Goal: Task Accomplishment & Management: Complete application form

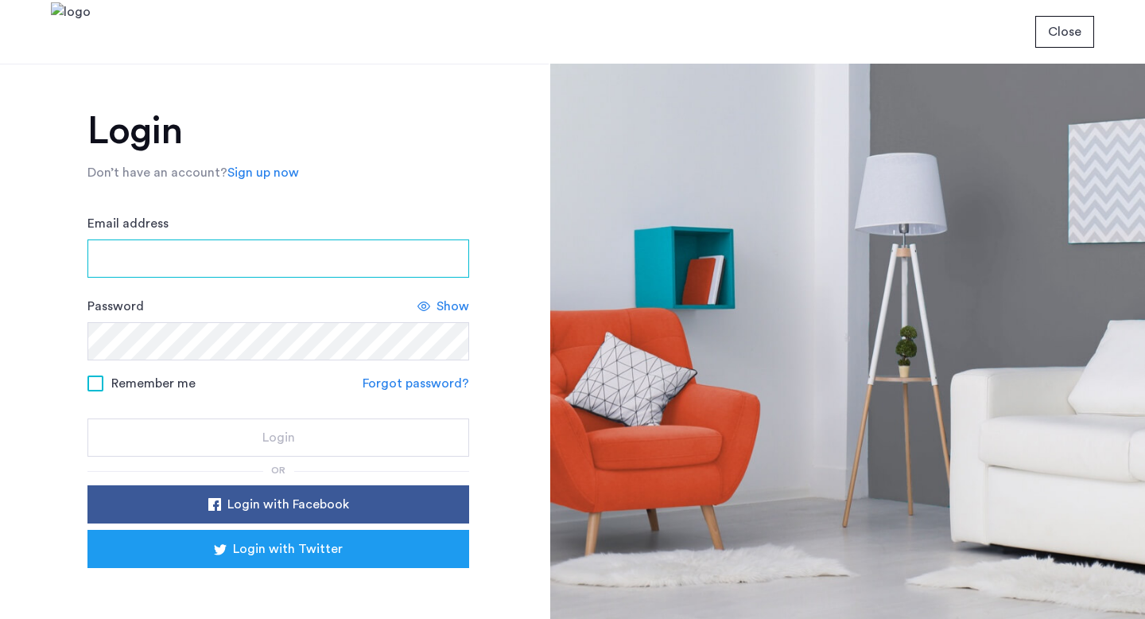
click at [173, 260] on input "Email address" at bounding box center [278, 258] width 382 height 38
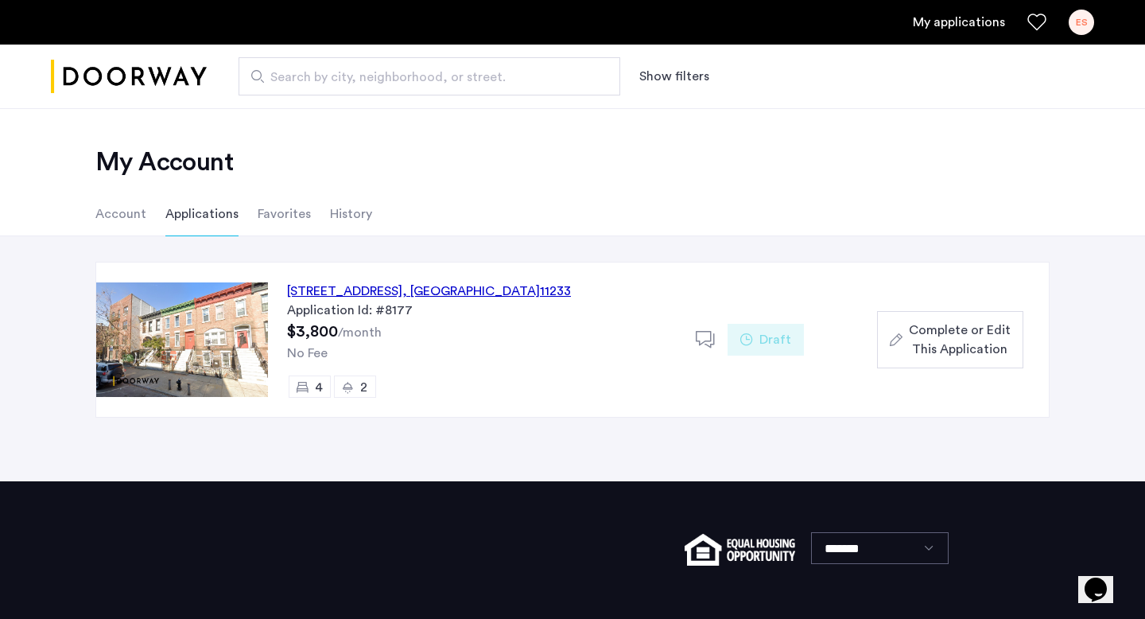
click at [310, 298] on div "2067 Pacific Street, Unit 2, Brooklyn , NY 11233" at bounding box center [429, 290] width 284 height 19
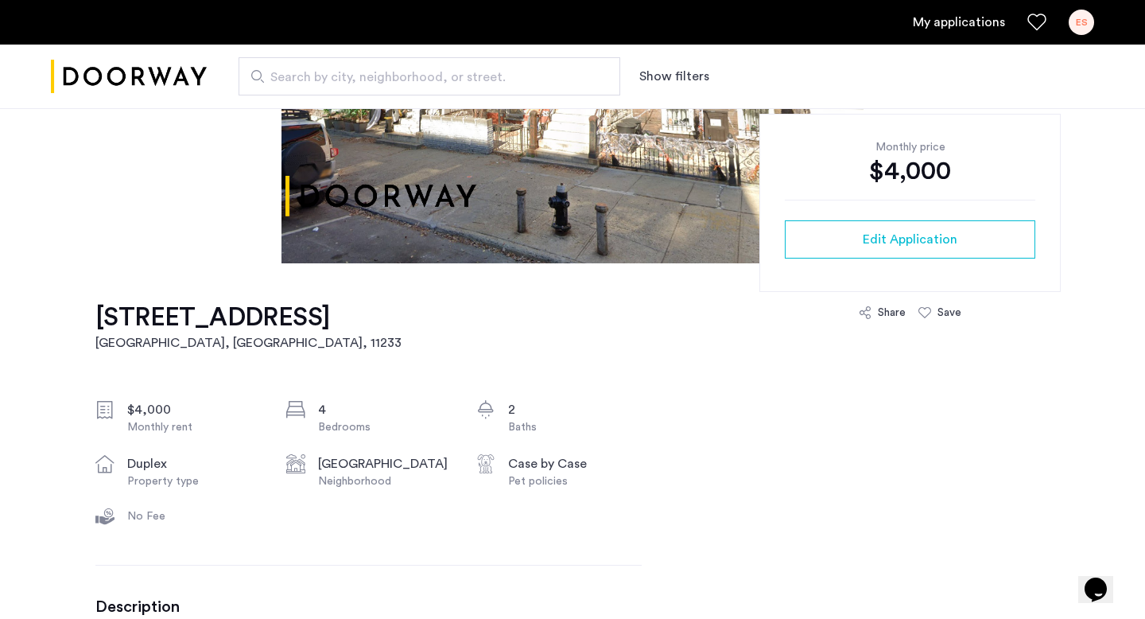
scroll to position [318, 0]
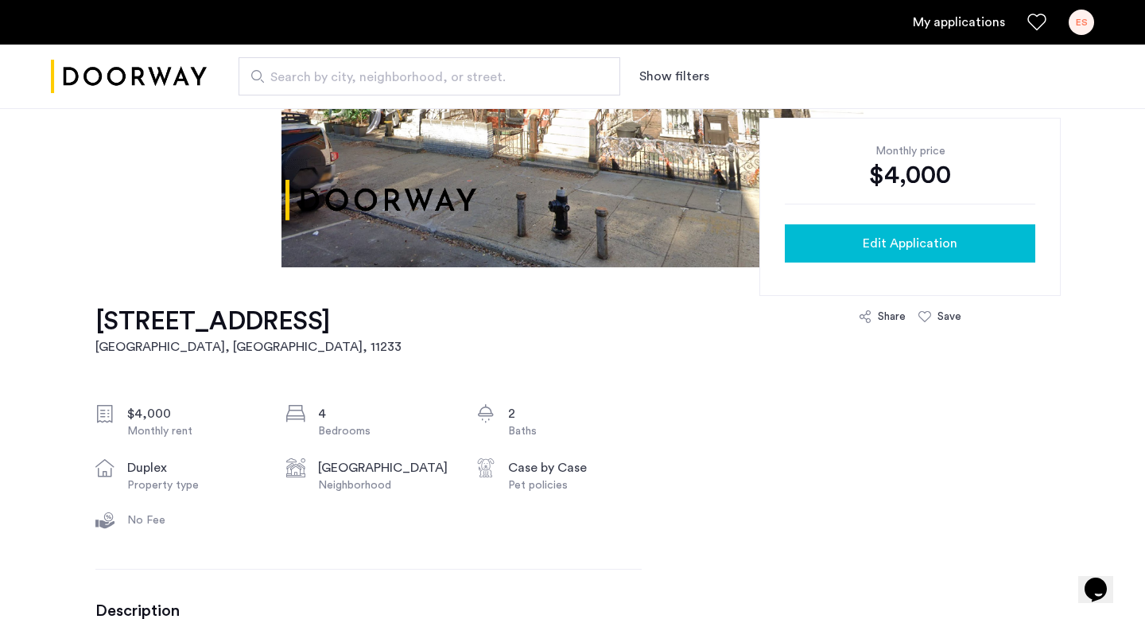
click at [825, 248] on div "Edit Application" at bounding box center [909, 243] width 225 height 19
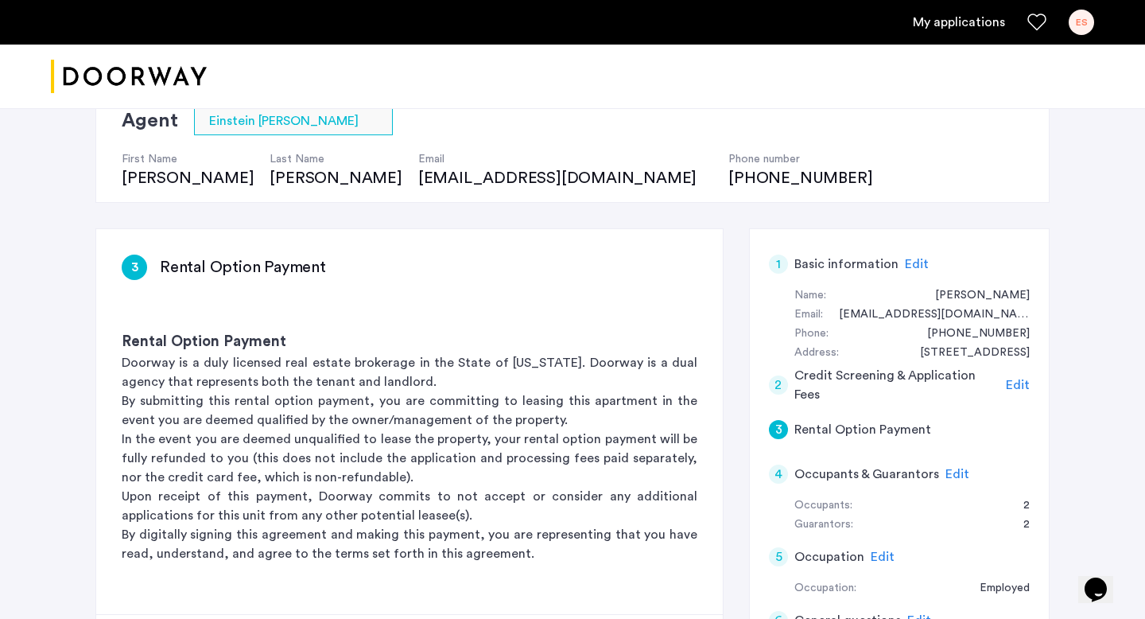
scroll to position [134, 0]
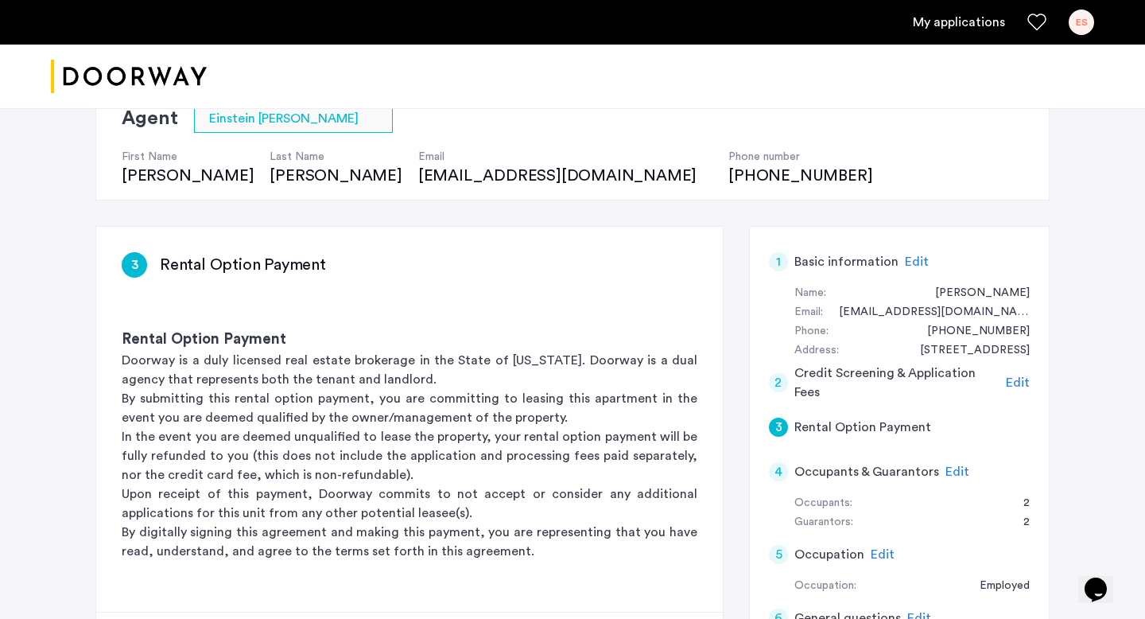
click at [908, 260] on span "Edit" at bounding box center [917, 261] width 24 height 13
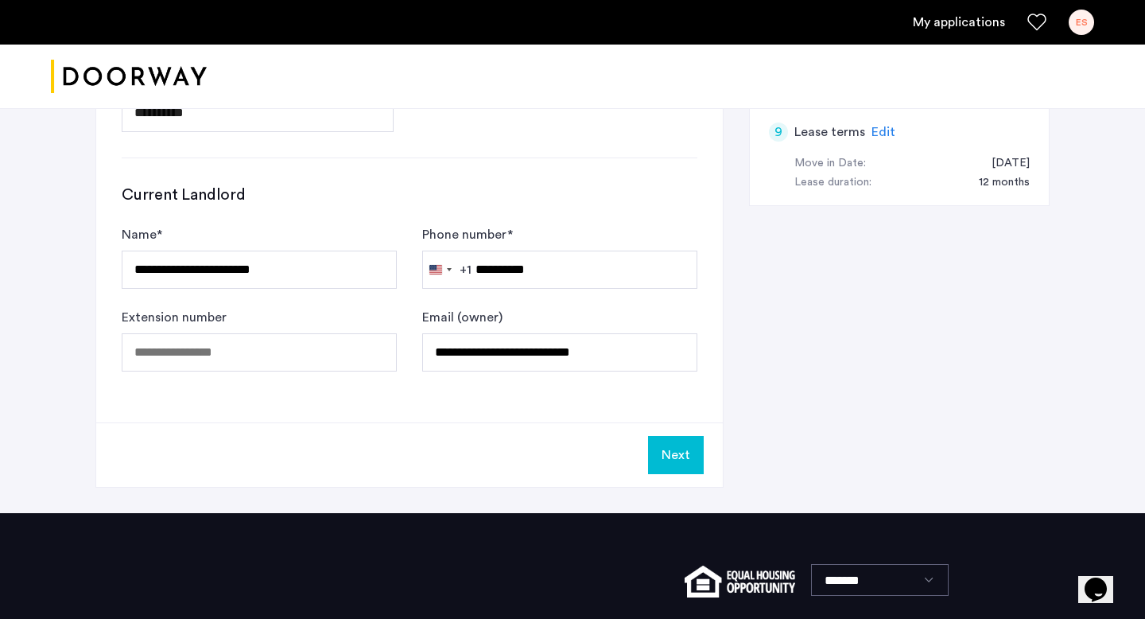
scroll to position [986, 0]
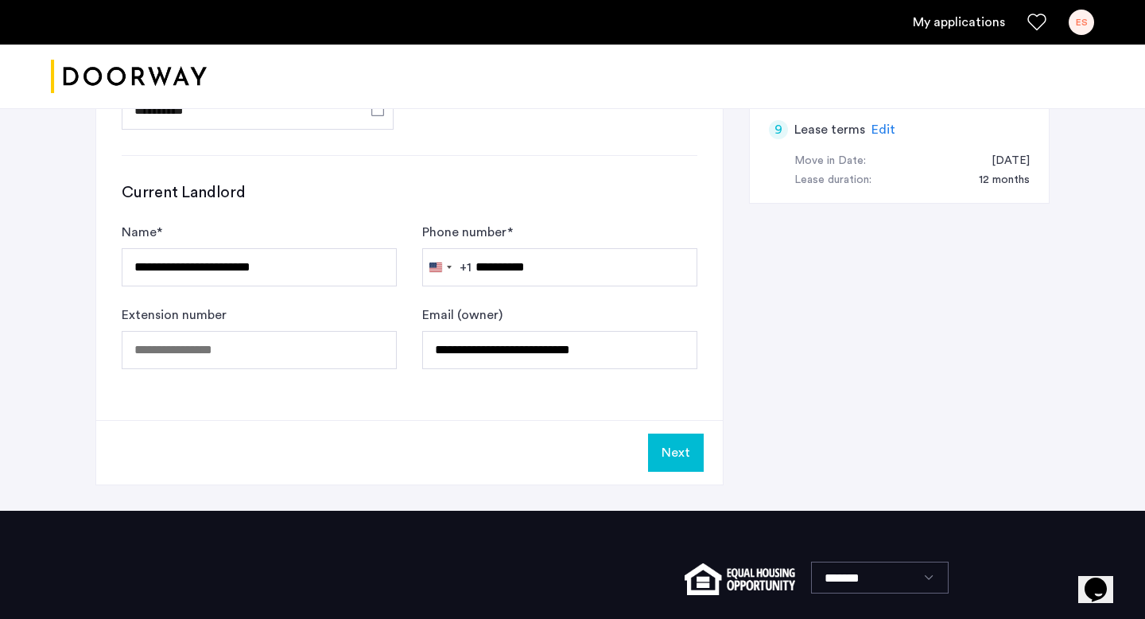
click at [679, 440] on button "Next" at bounding box center [676, 452] width 56 height 38
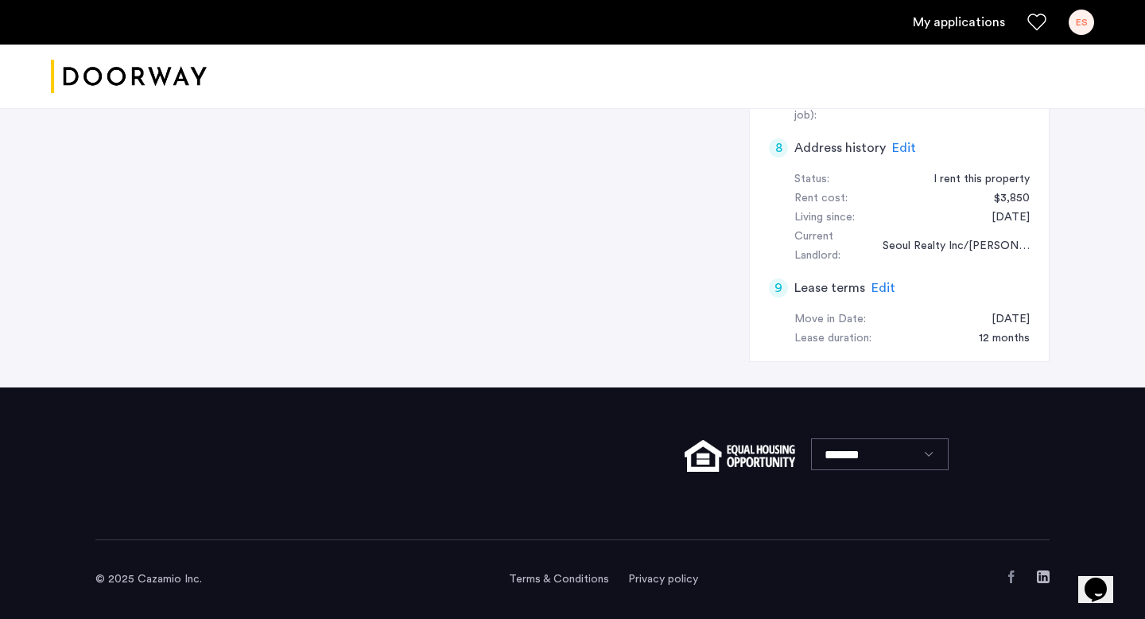
scroll to position [0, 0]
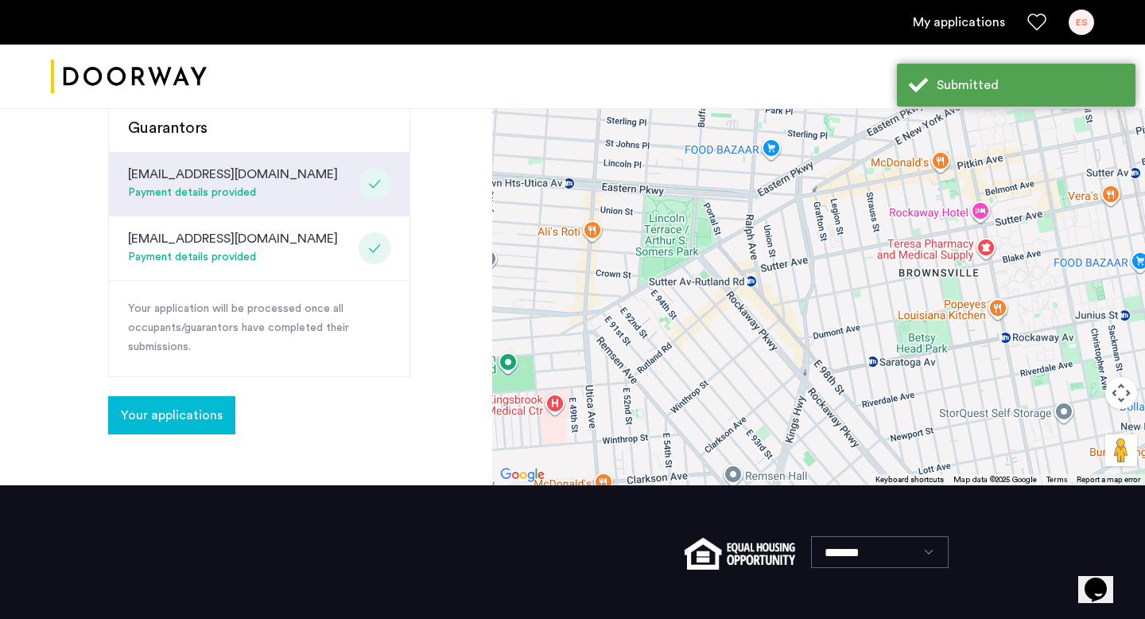
scroll to position [589, 0]
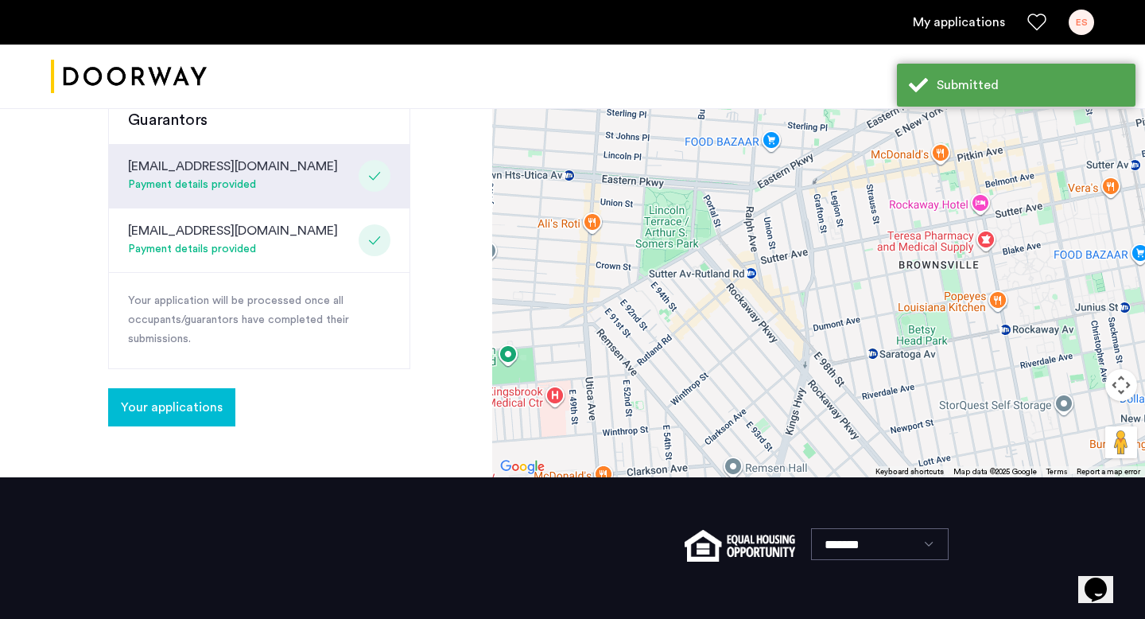
click at [210, 246] on div "Payment details provided" at bounding box center [233, 249] width 210 height 19
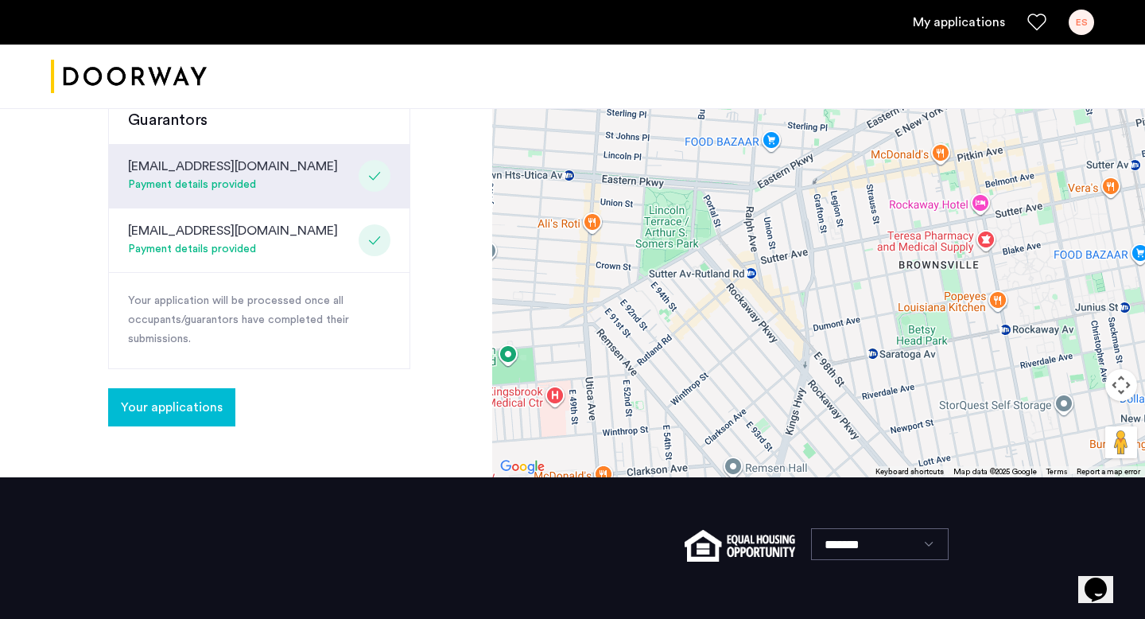
click at [179, 411] on span "Your applications" at bounding box center [172, 407] width 102 height 19
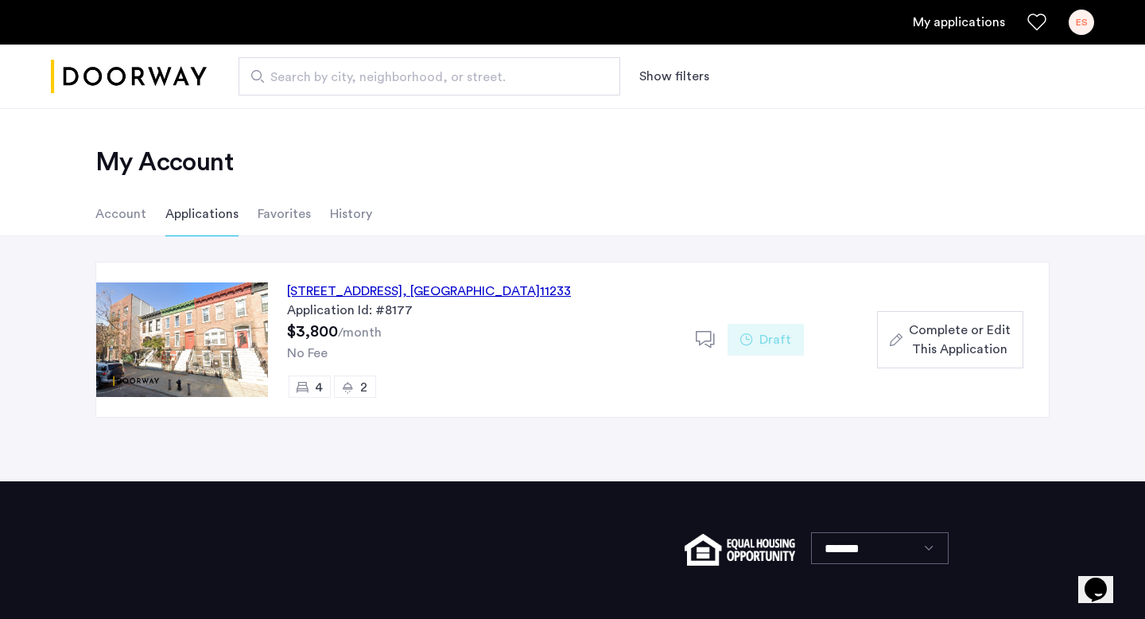
click at [976, 341] on span "Complete or Edit This Application" at bounding box center [960, 339] width 102 height 38
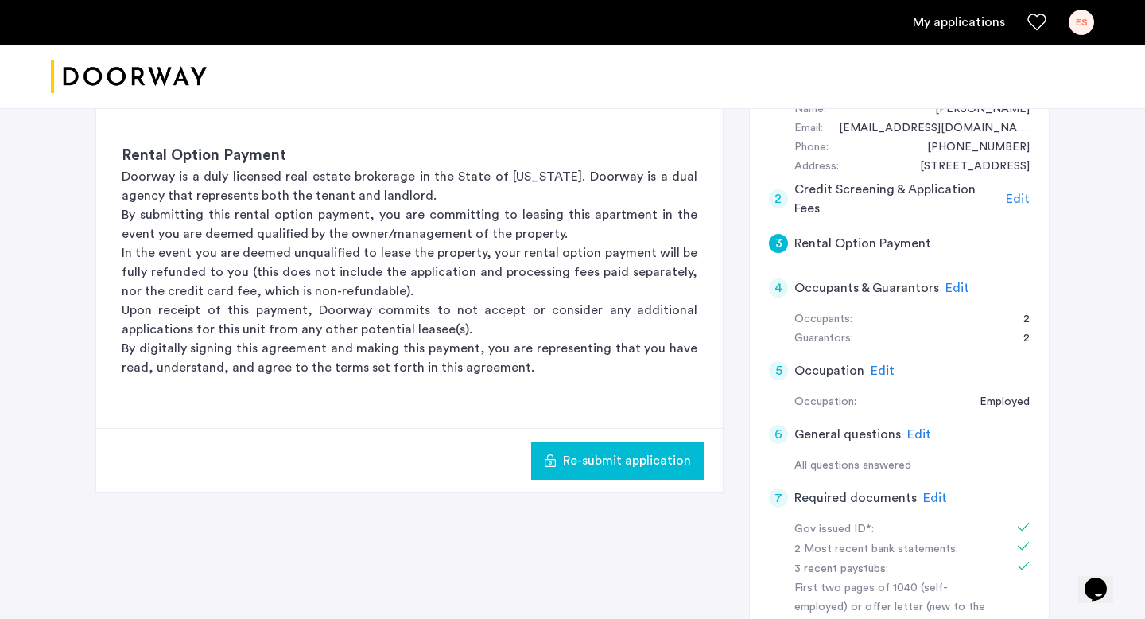
scroll to position [309, 0]
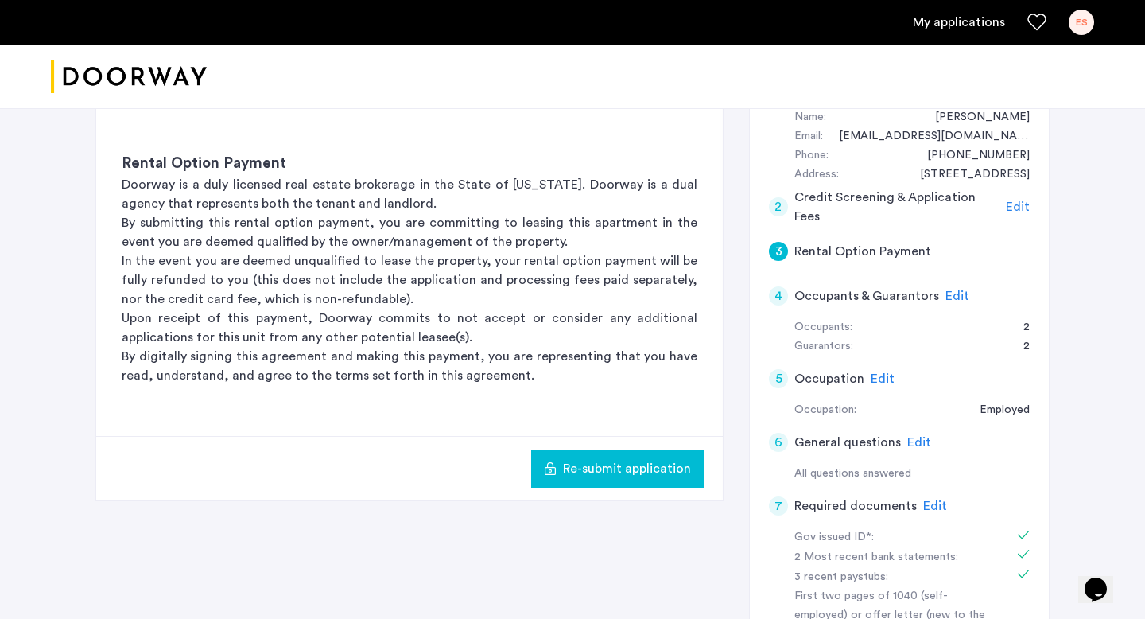
click at [948, 299] on span "Edit" at bounding box center [957, 295] width 24 height 13
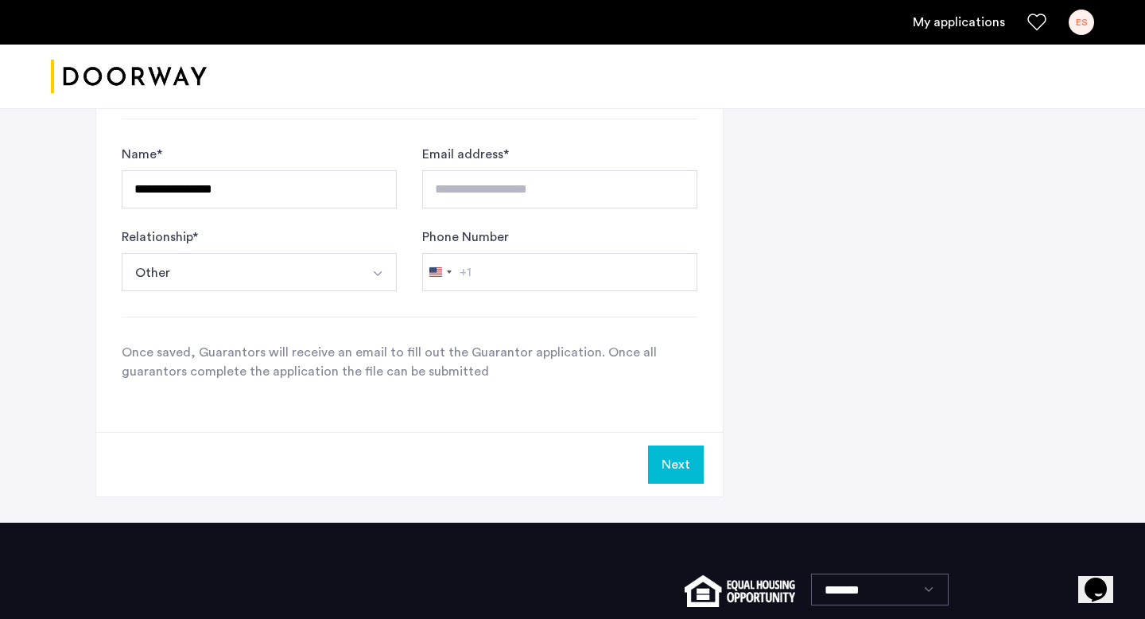
scroll to position [1081, 0]
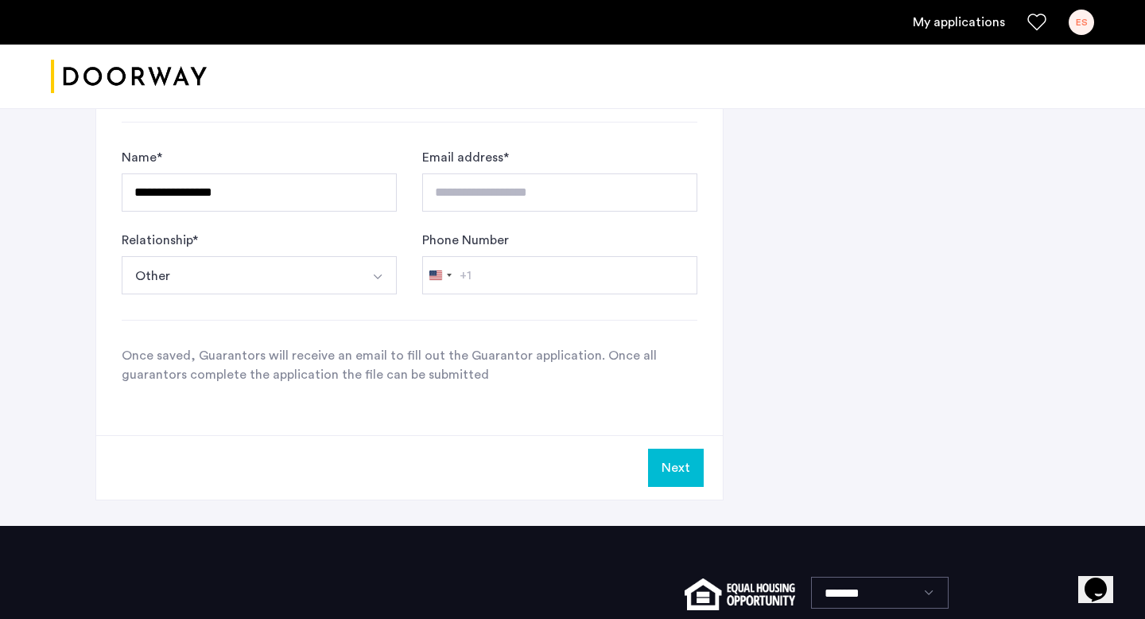
click at [667, 470] on button "Next" at bounding box center [676, 467] width 56 height 38
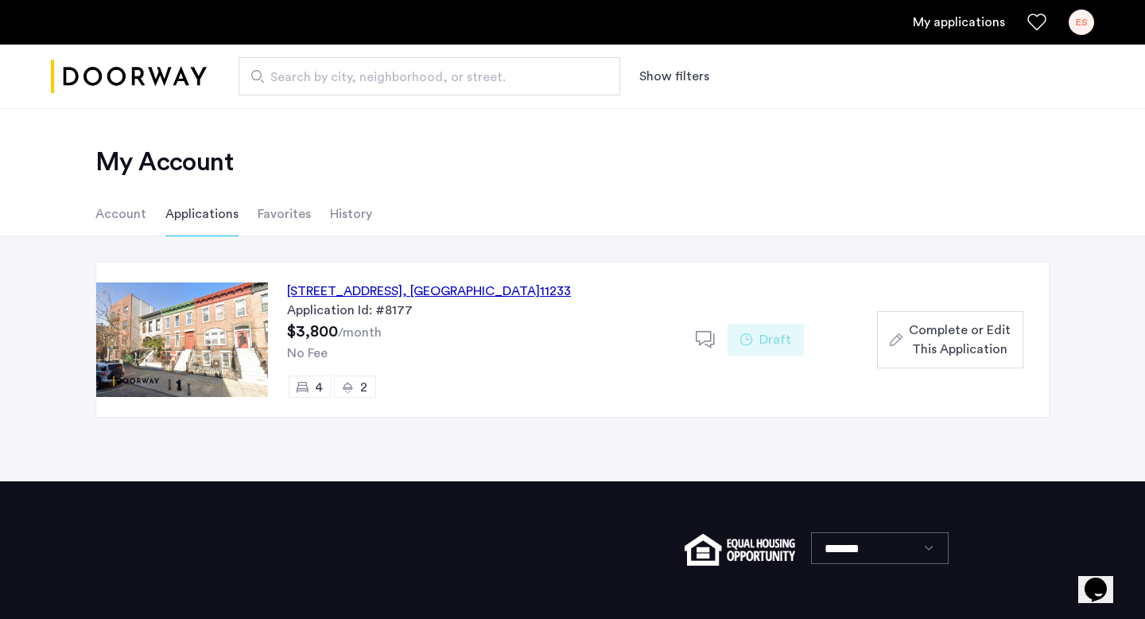
click at [962, 320] on span "Complete or Edit This Application" at bounding box center [960, 339] width 102 height 38
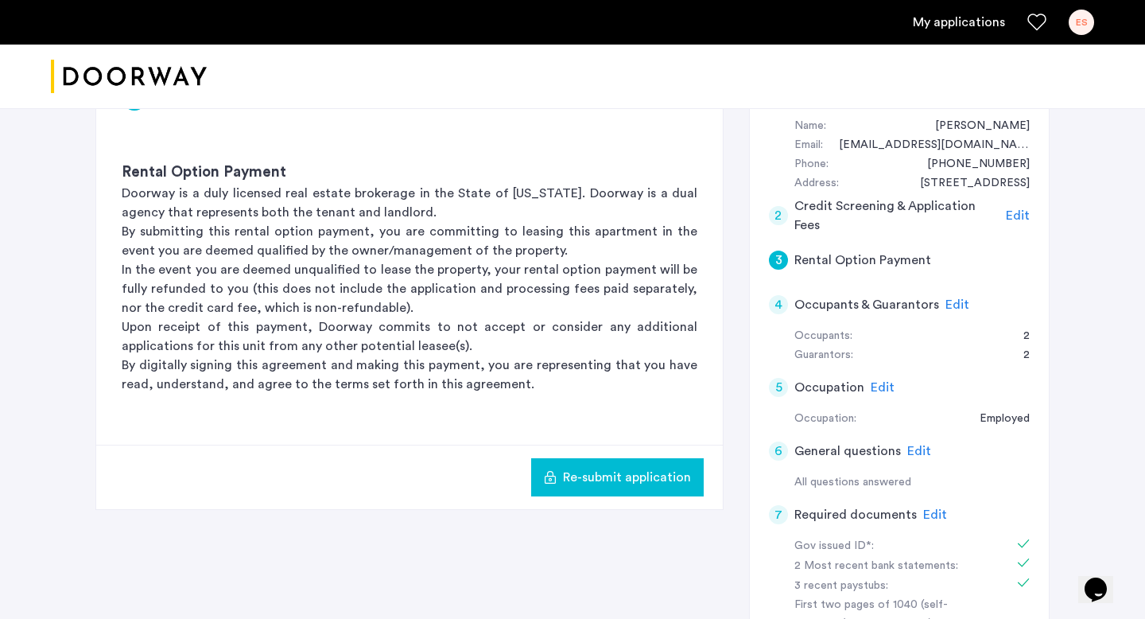
scroll to position [259, 0]
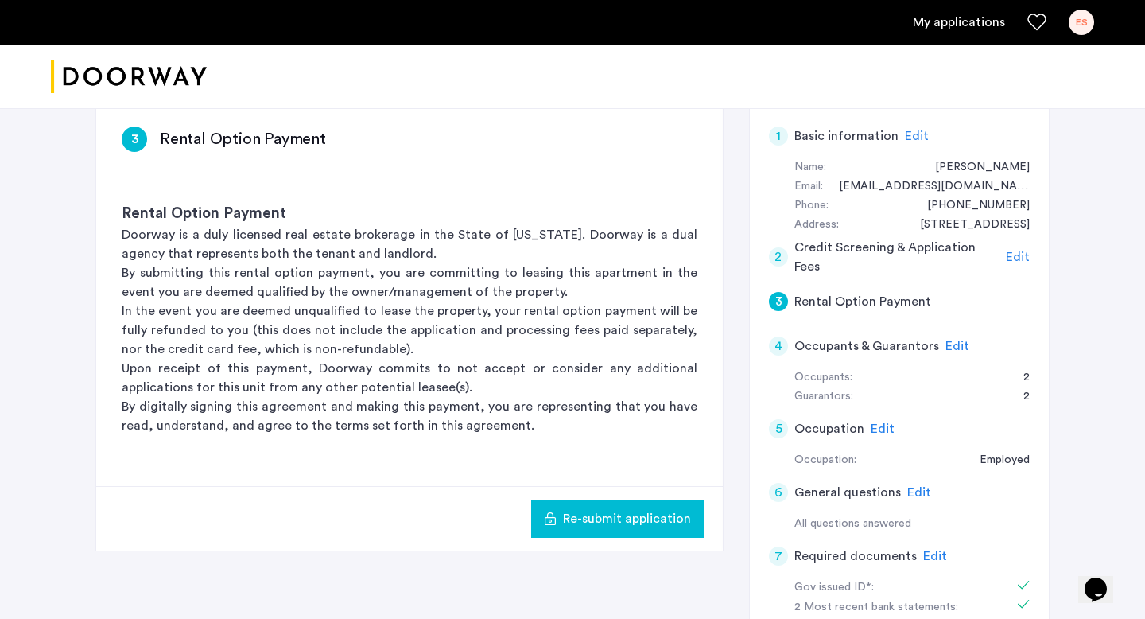
click at [1019, 252] on span "Edit" at bounding box center [1018, 256] width 24 height 13
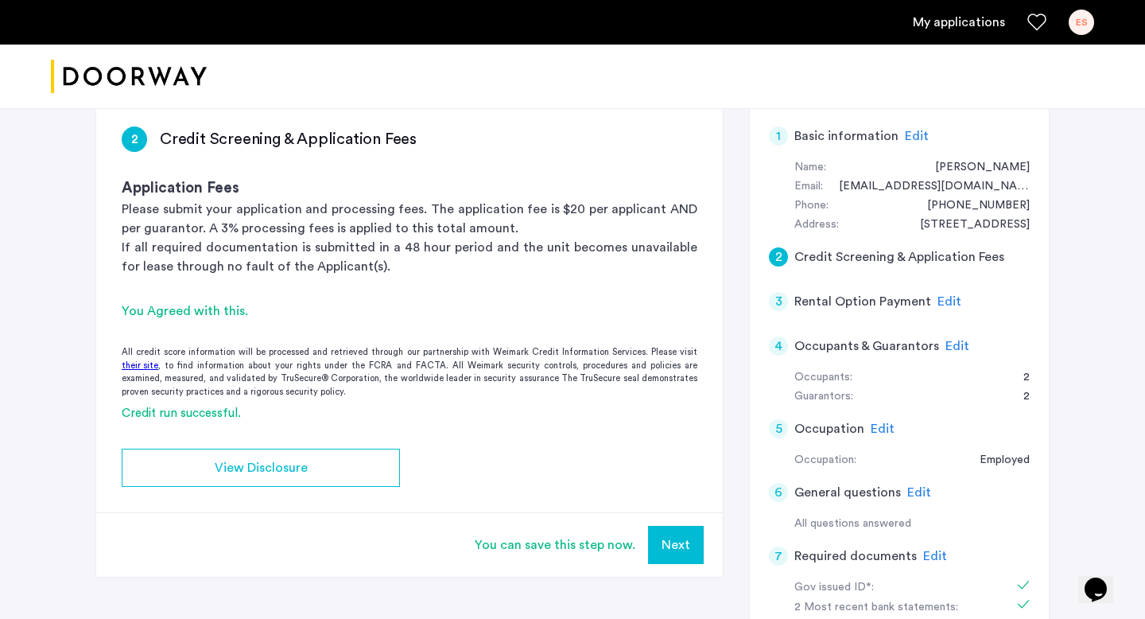
click at [672, 541] on button "Next" at bounding box center [676, 545] width 56 height 38
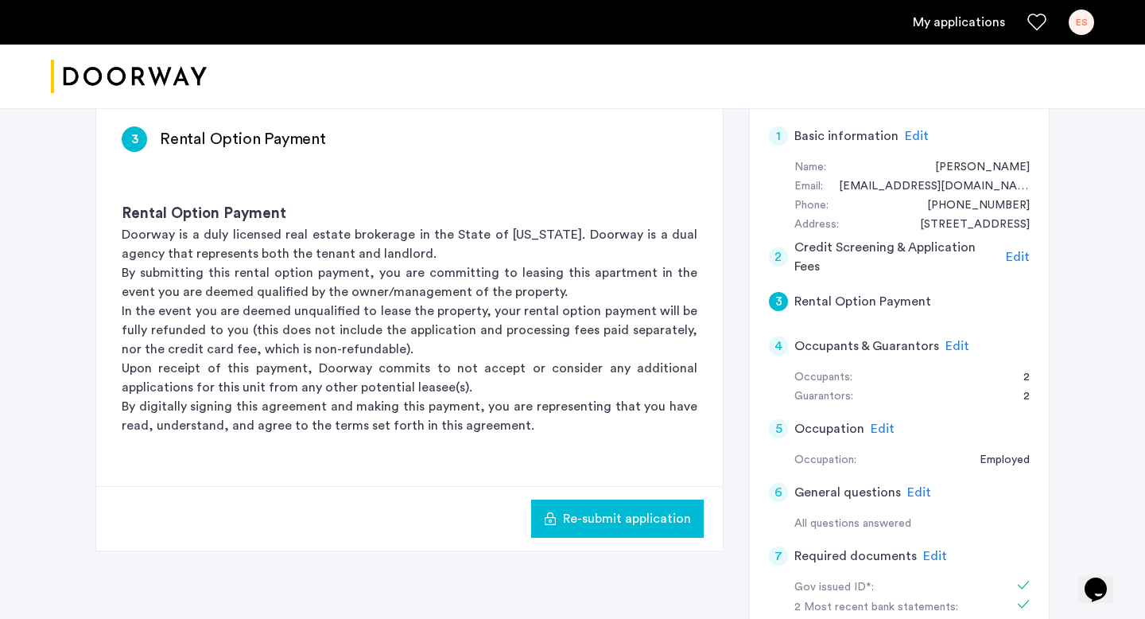
scroll to position [0, 0]
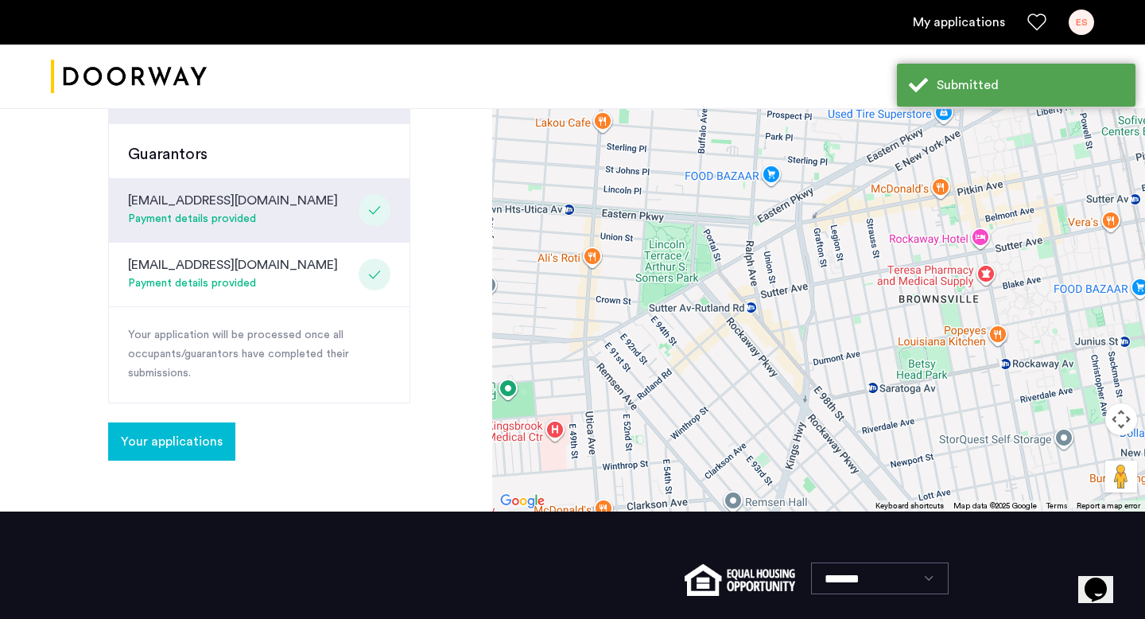
scroll to position [556, 0]
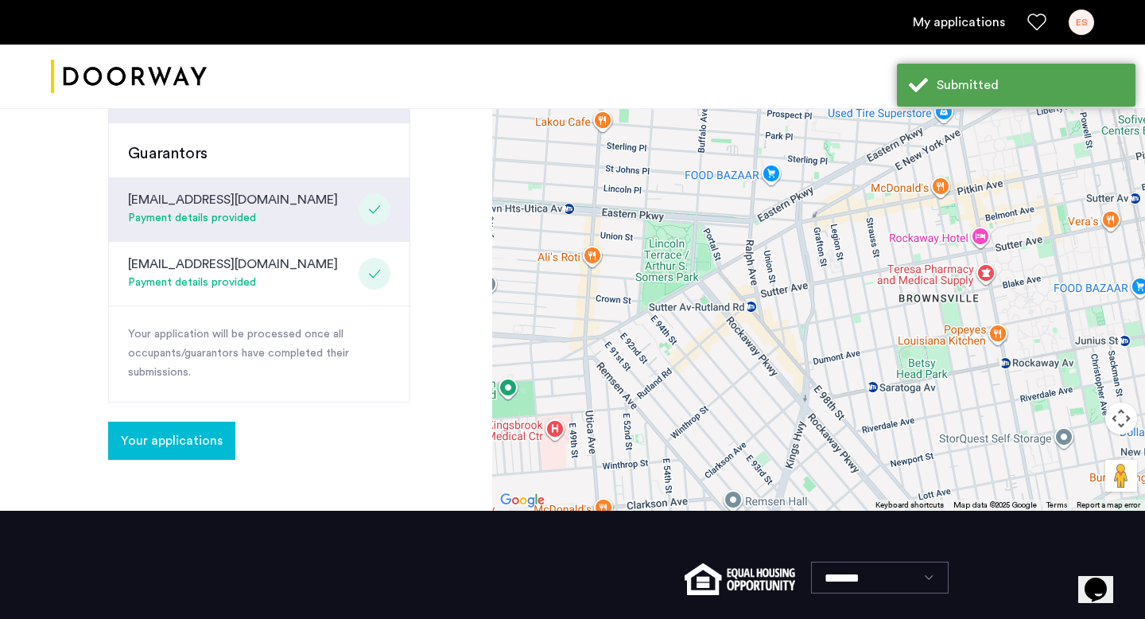
click at [217, 438] on span "Your applications" at bounding box center [172, 440] width 102 height 19
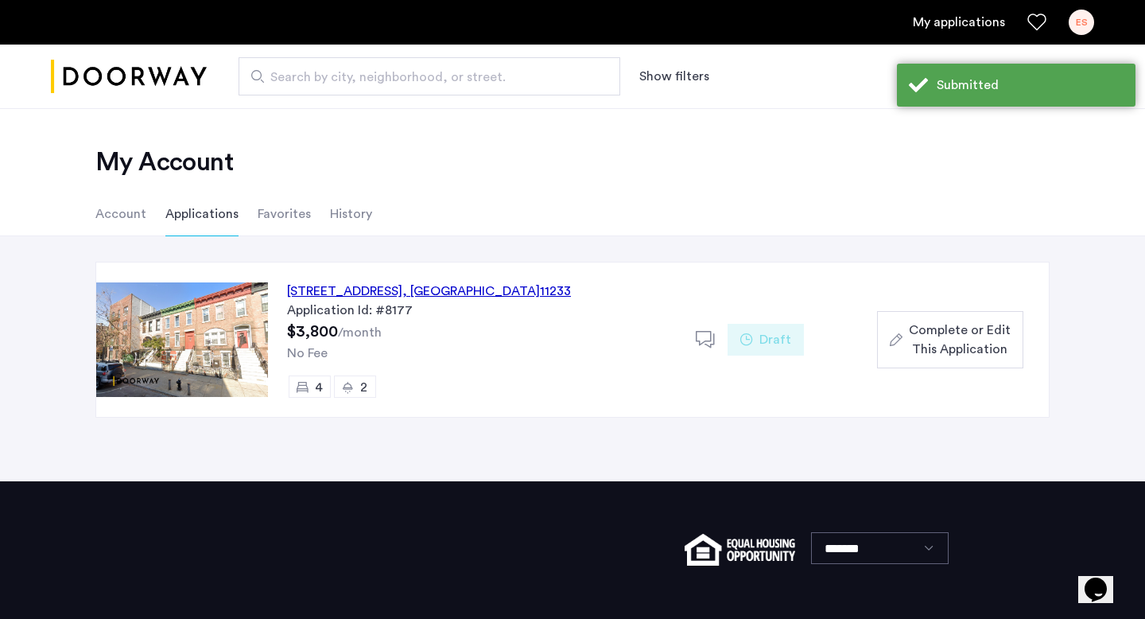
click at [933, 338] on span "Complete or Edit This Application" at bounding box center [960, 339] width 102 height 38
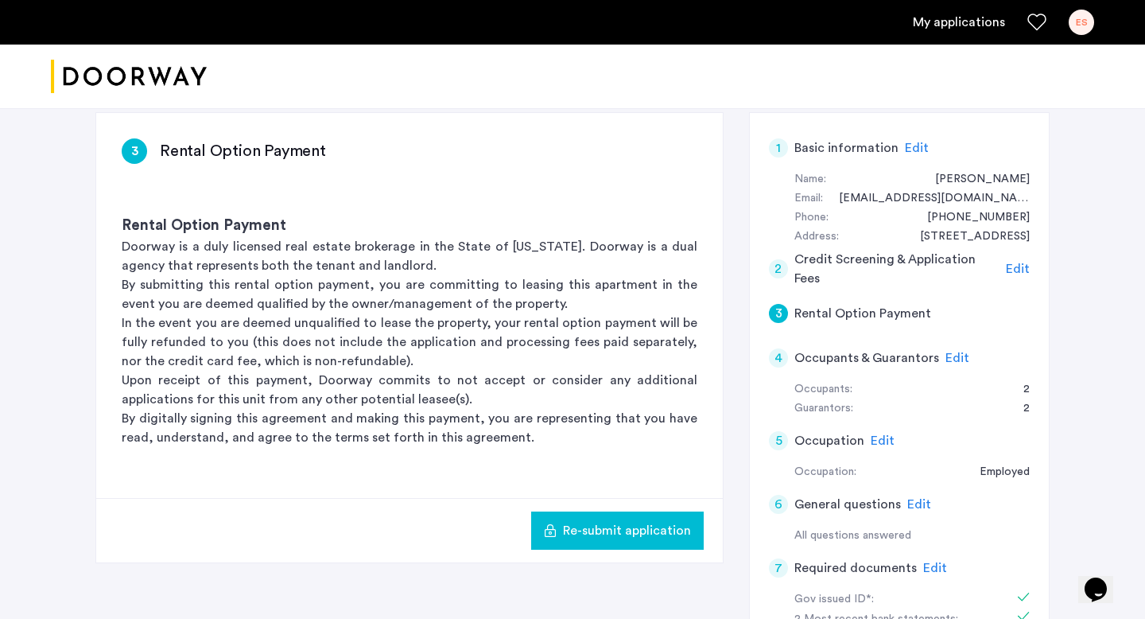
scroll to position [245, 0]
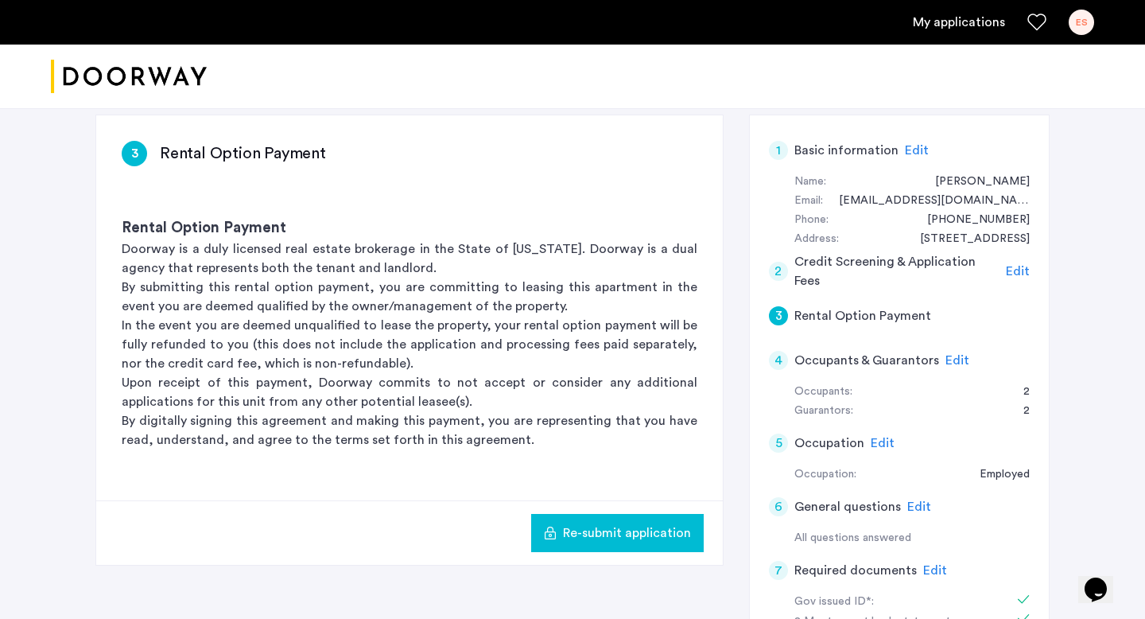
click at [875, 444] on span "Edit" at bounding box center [883, 442] width 24 height 13
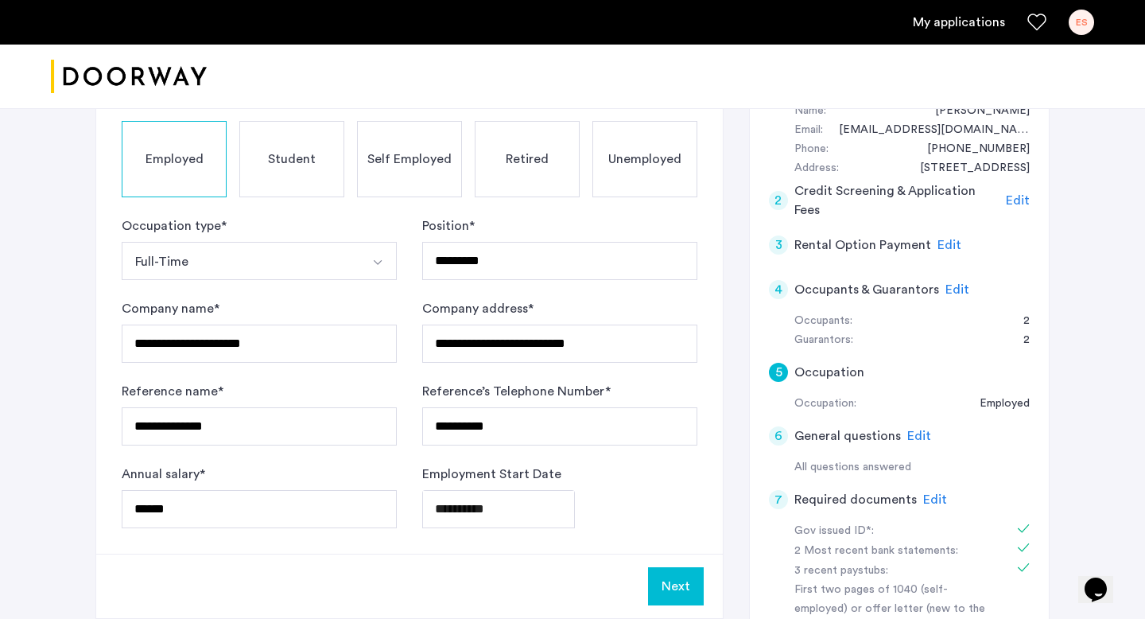
scroll to position [317, 0]
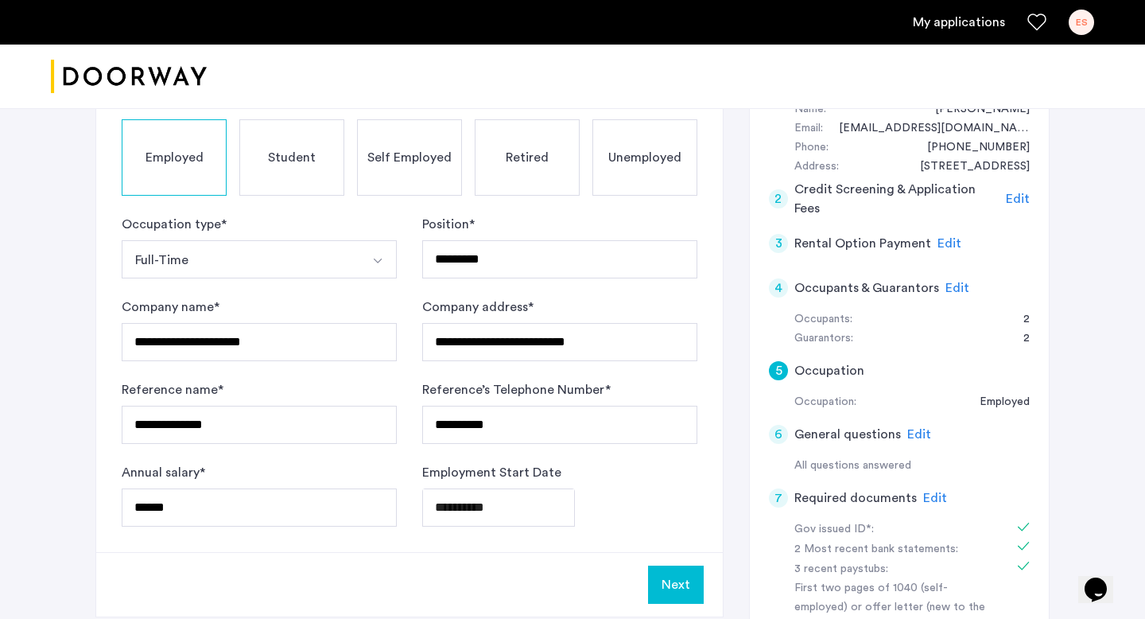
click at [917, 438] on span "Edit" at bounding box center [919, 434] width 24 height 13
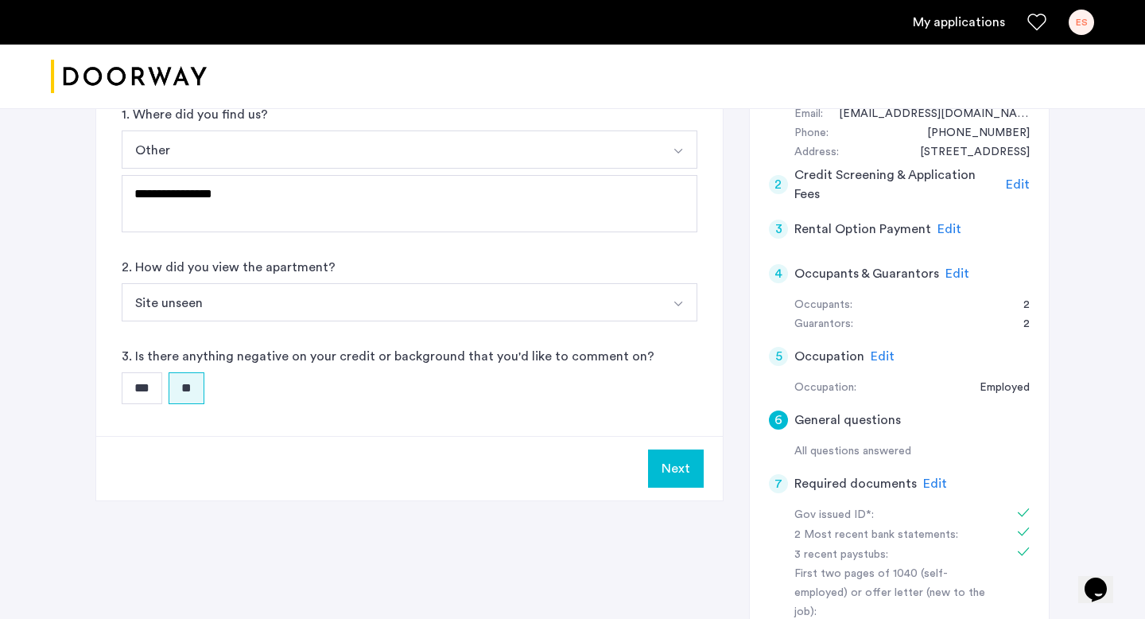
scroll to position [353, 0]
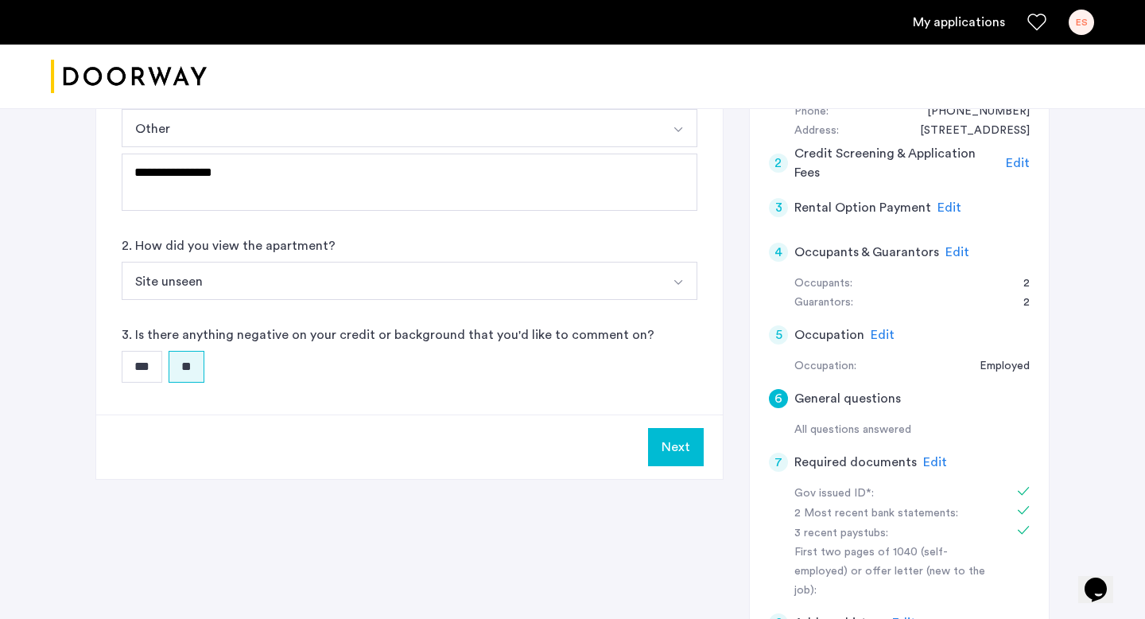
click at [948, 250] on span "Edit" at bounding box center [957, 252] width 24 height 13
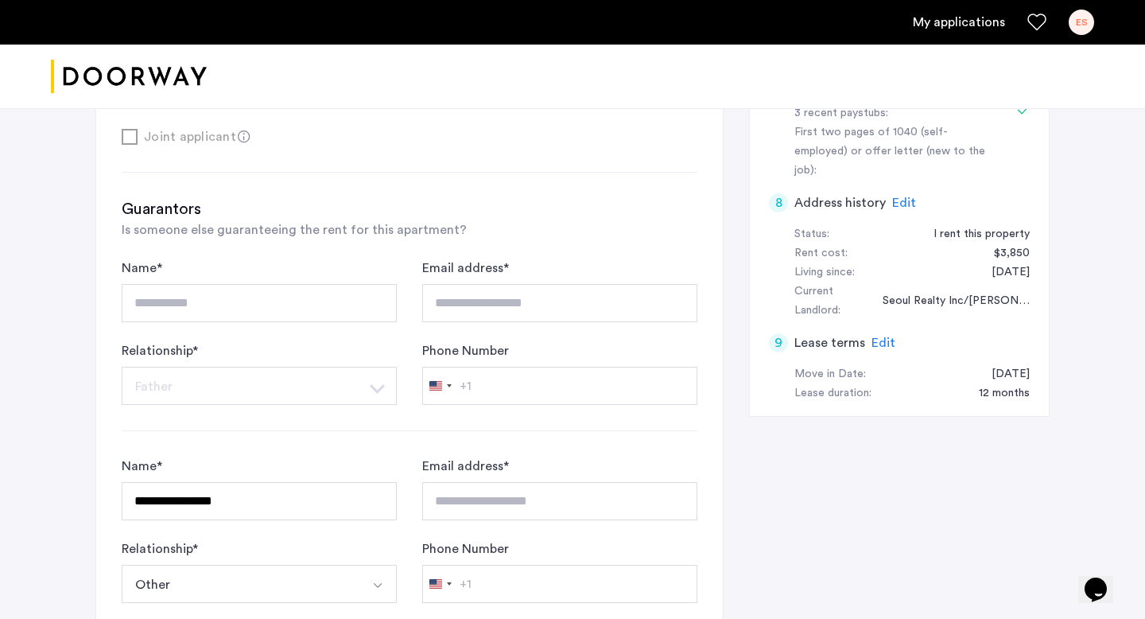
scroll to position [761, 0]
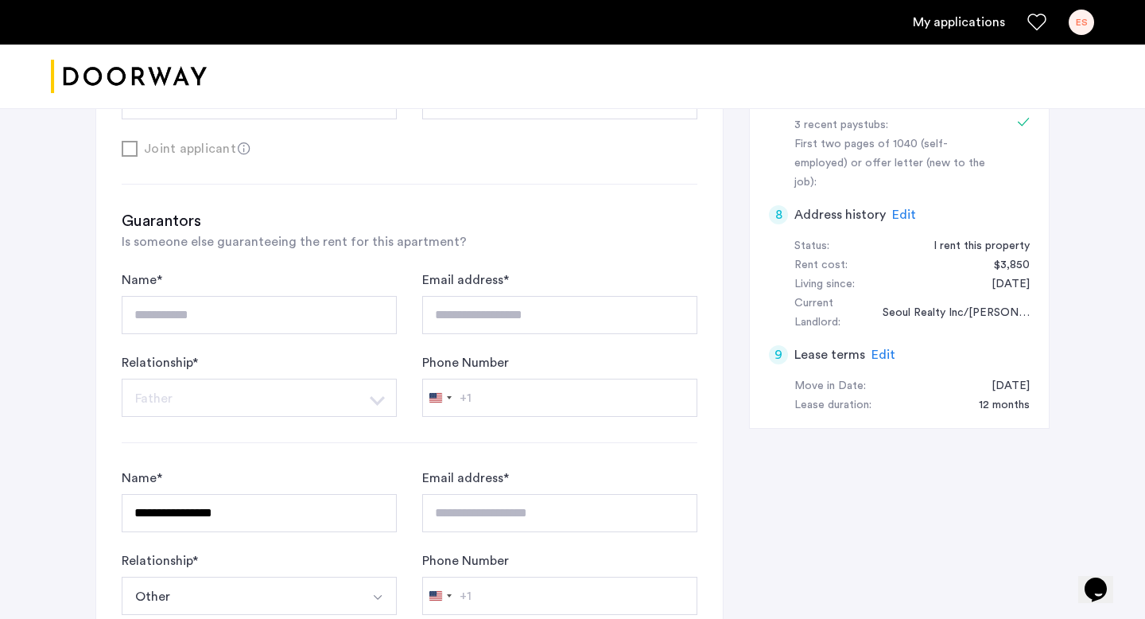
click at [899, 208] on span "Edit" at bounding box center [904, 214] width 24 height 13
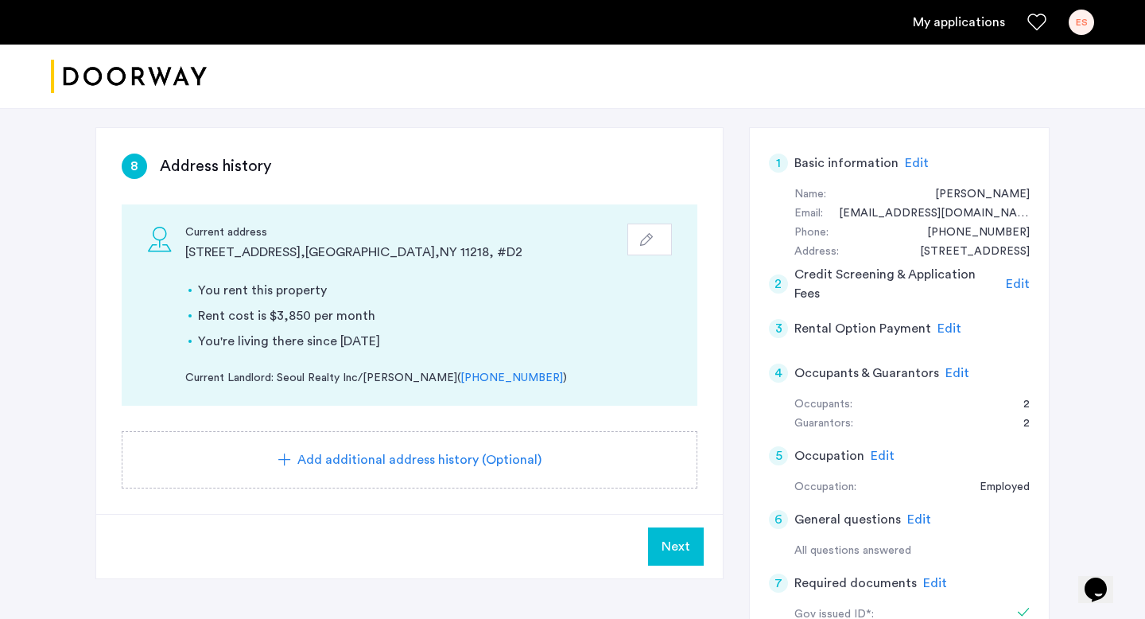
scroll to position [231, 0]
click at [1016, 290] on span "Edit" at bounding box center [1018, 284] width 24 height 13
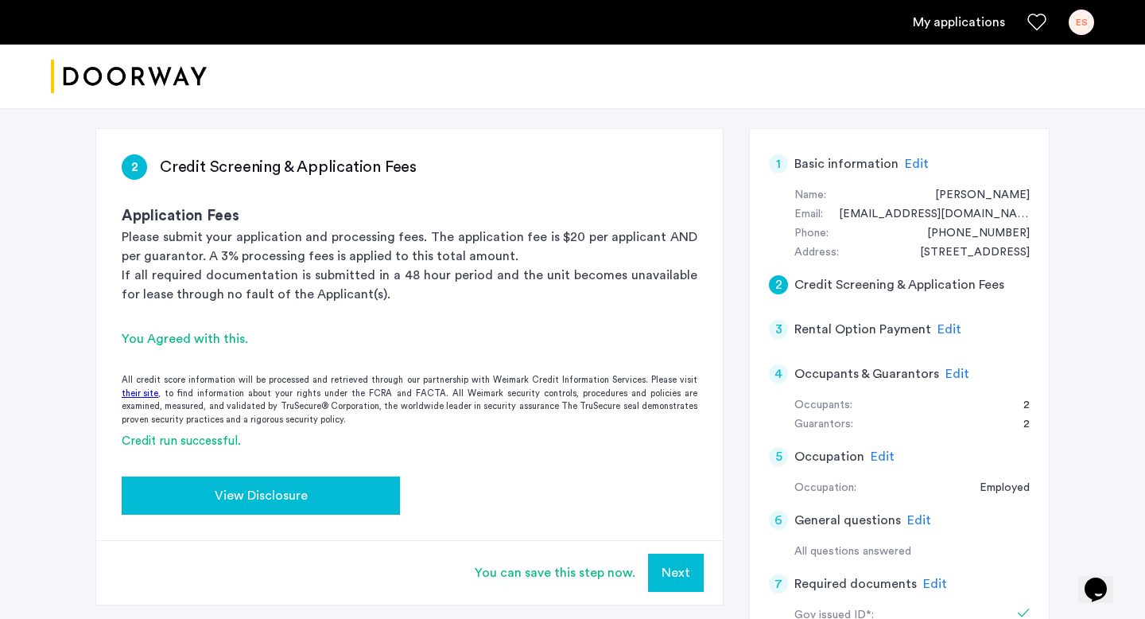
click at [328, 497] on div "View Disclosure" at bounding box center [260, 495] width 253 height 19
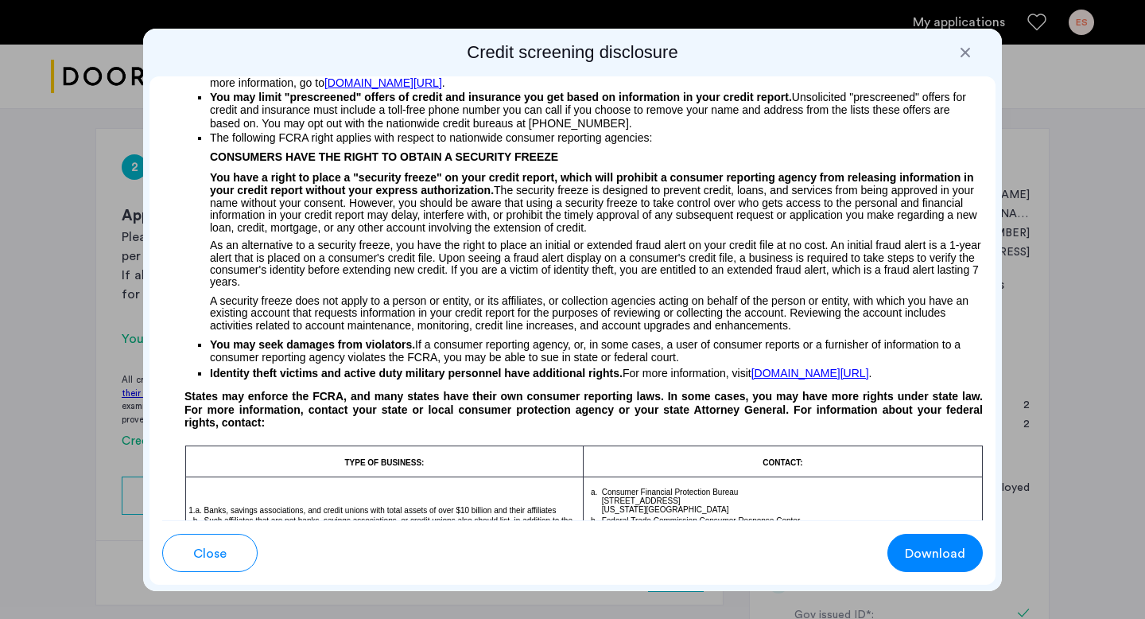
scroll to position [0, 0]
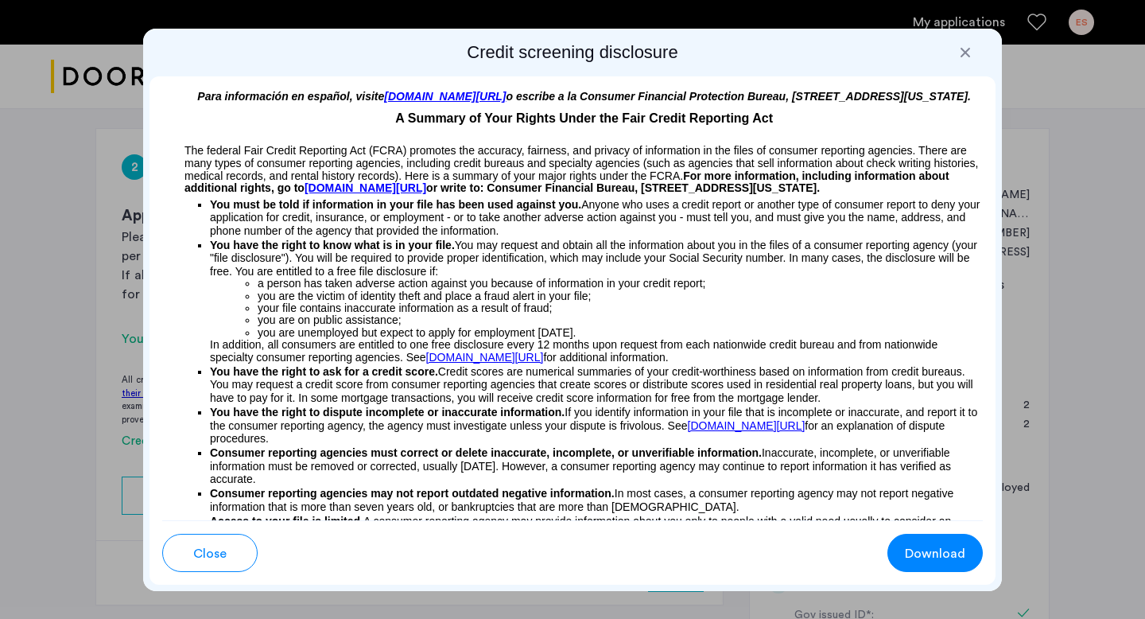
click at [241, 546] on button "Close" at bounding box center [209, 552] width 95 height 38
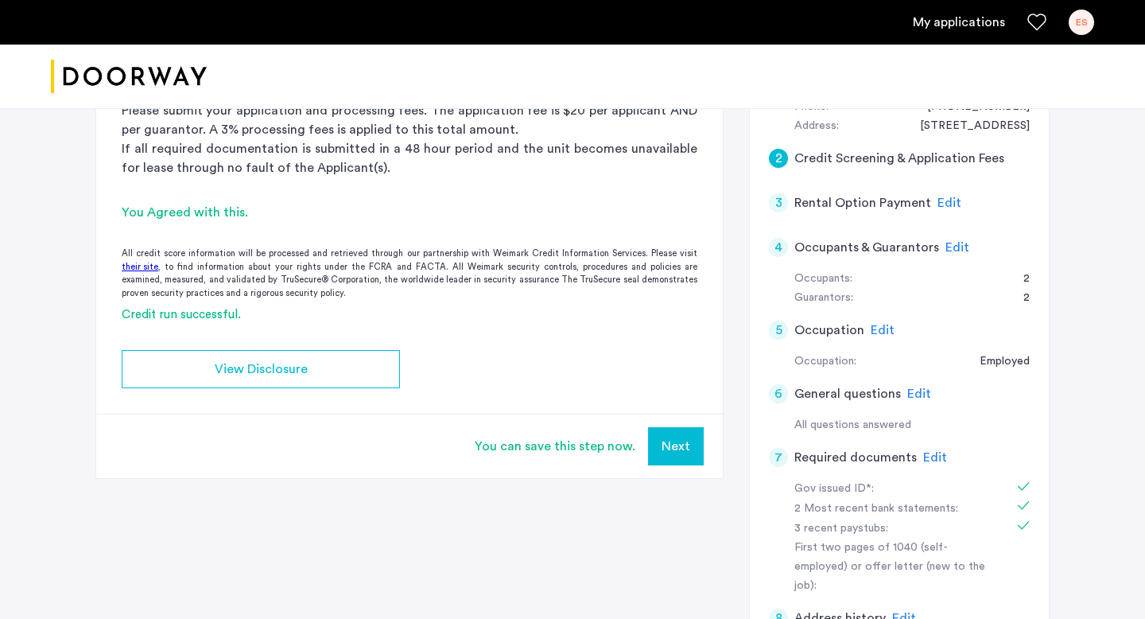
scroll to position [355, 0]
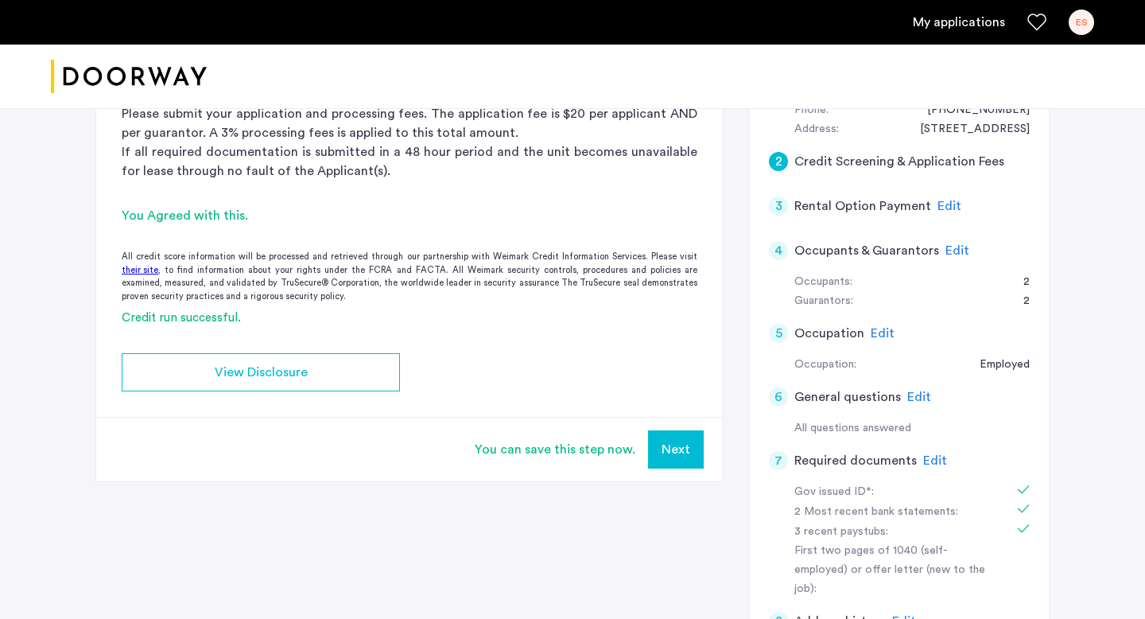
click at [669, 454] on button "Next" at bounding box center [676, 449] width 56 height 38
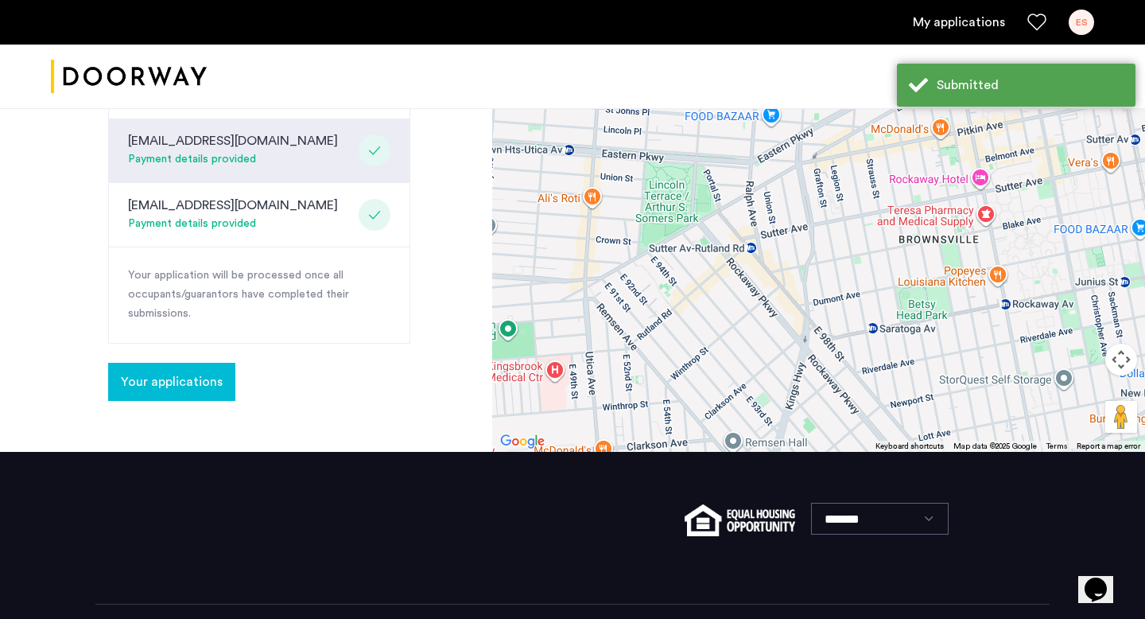
scroll to position [678, 0]
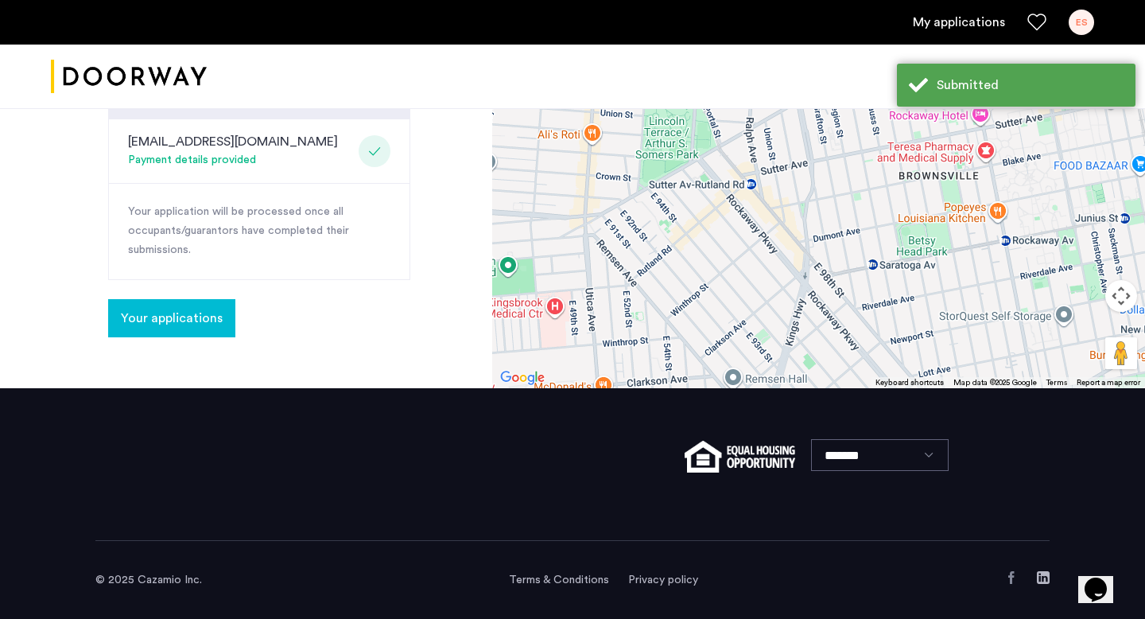
click at [189, 321] on span "Your applications" at bounding box center [172, 317] width 102 height 19
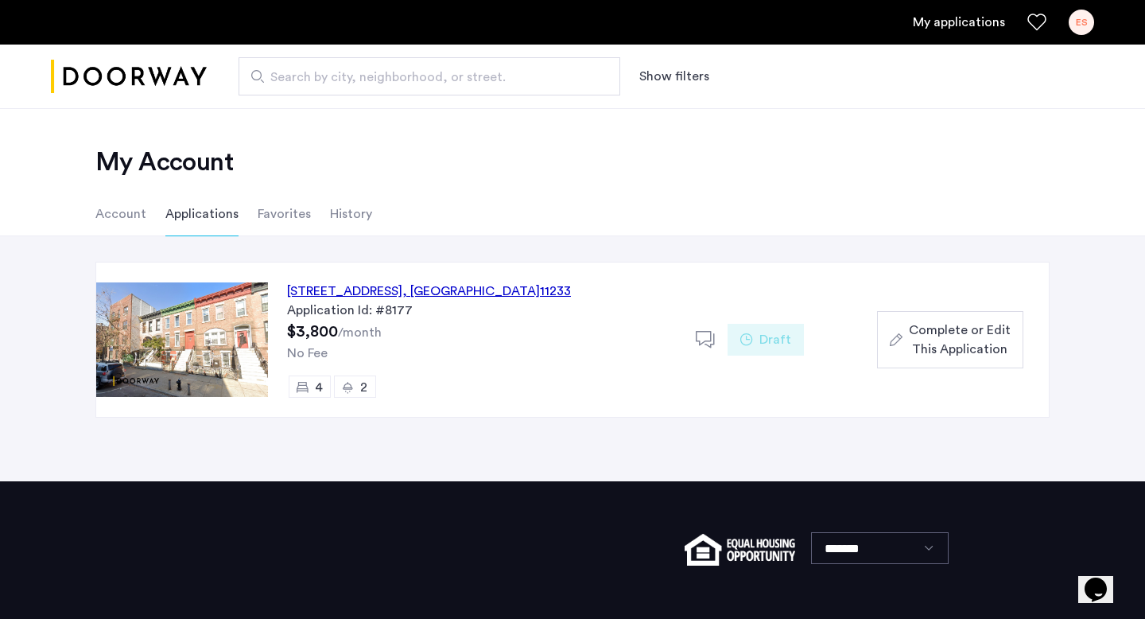
click at [933, 336] on span "Complete or Edit This Application" at bounding box center [960, 339] width 102 height 38
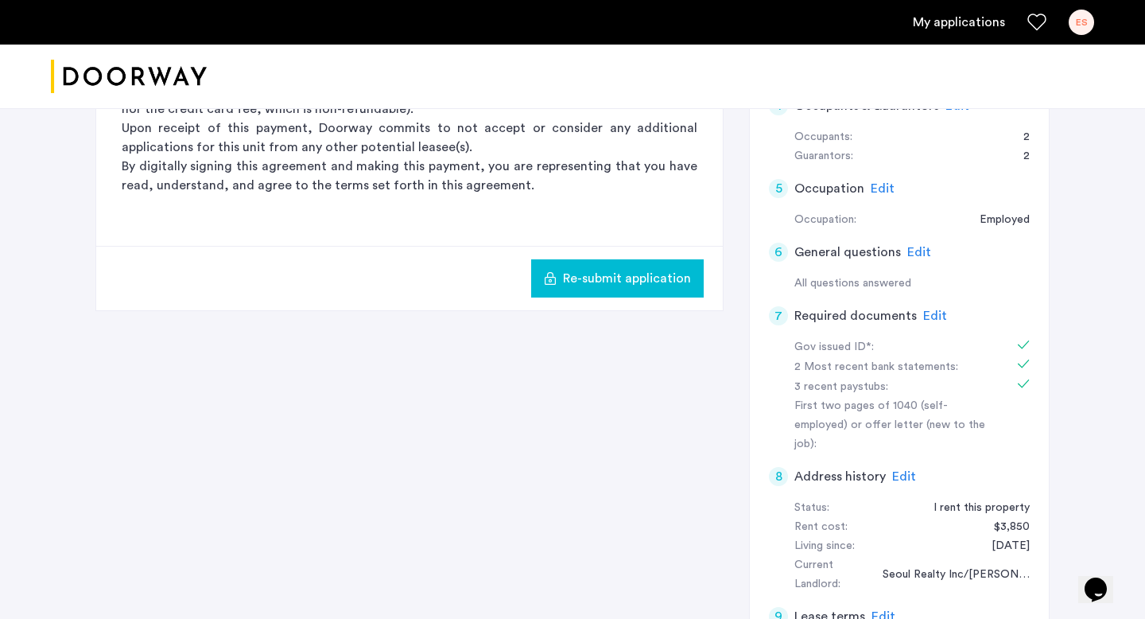
scroll to position [502, 0]
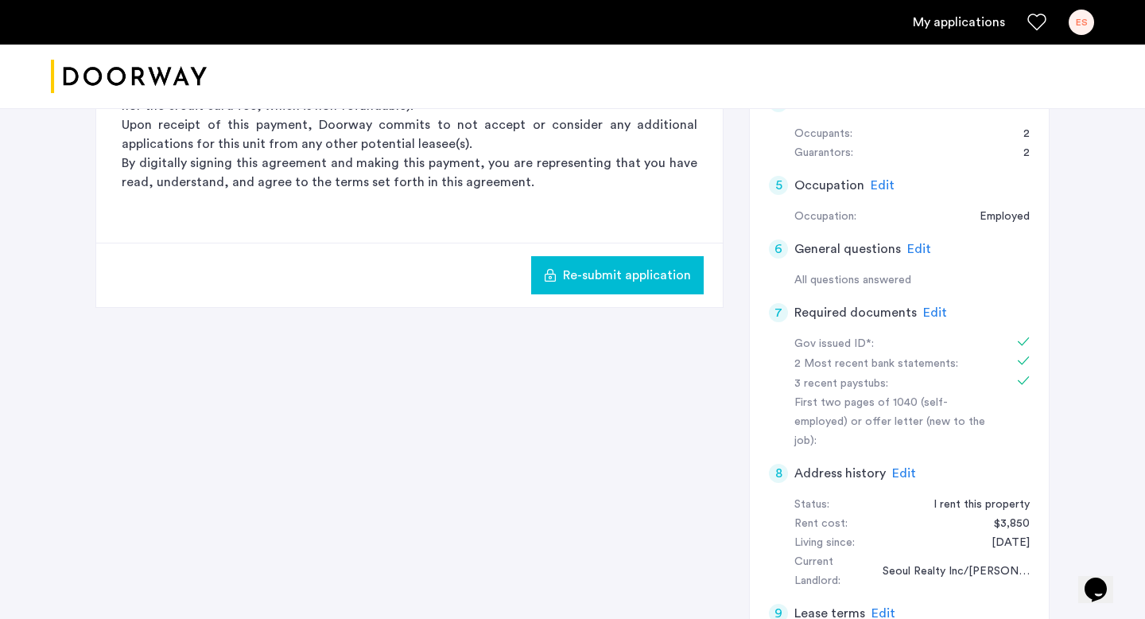
click at [934, 312] on span "Edit" at bounding box center [935, 312] width 24 height 13
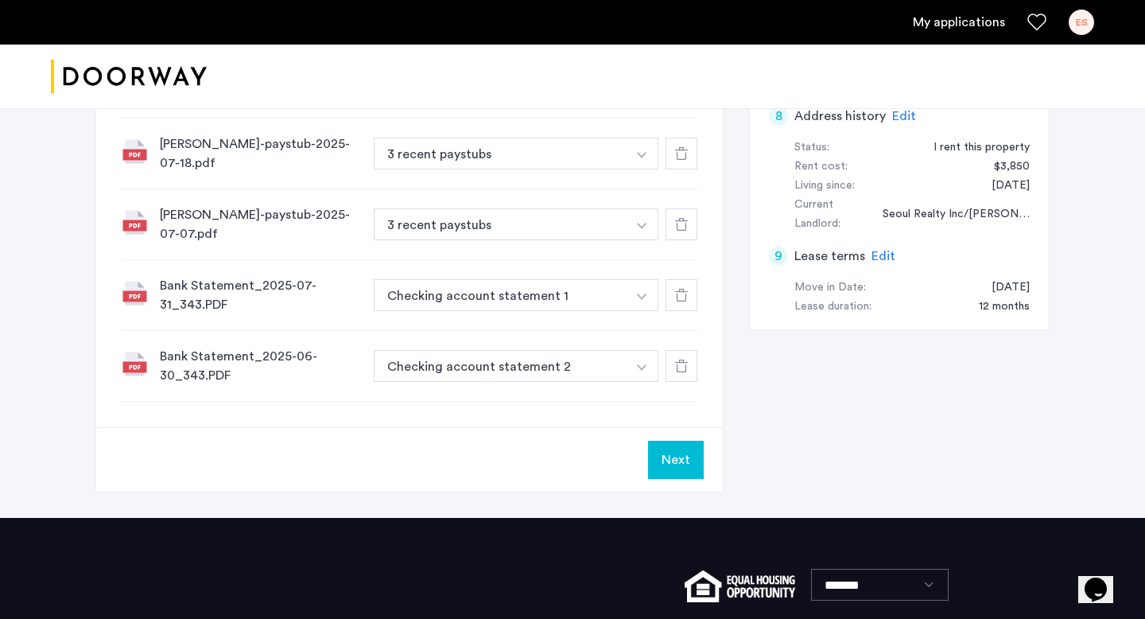
scroll to position [874, 0]
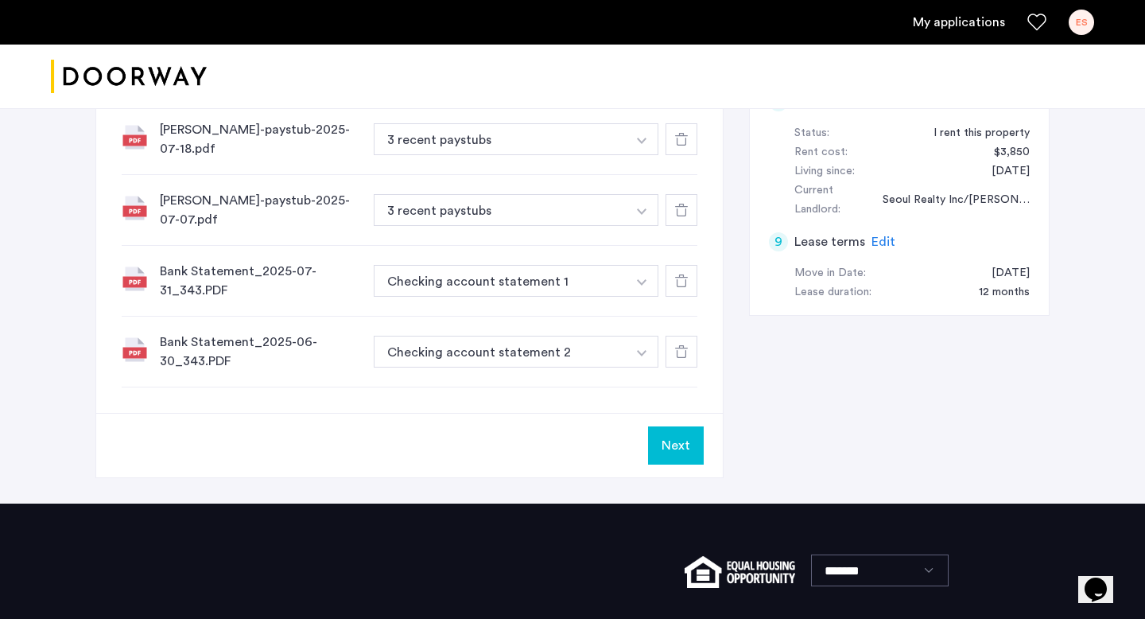
click at [663, 442] on button "Next" at bounding box center [676, 445] width 56 height 38
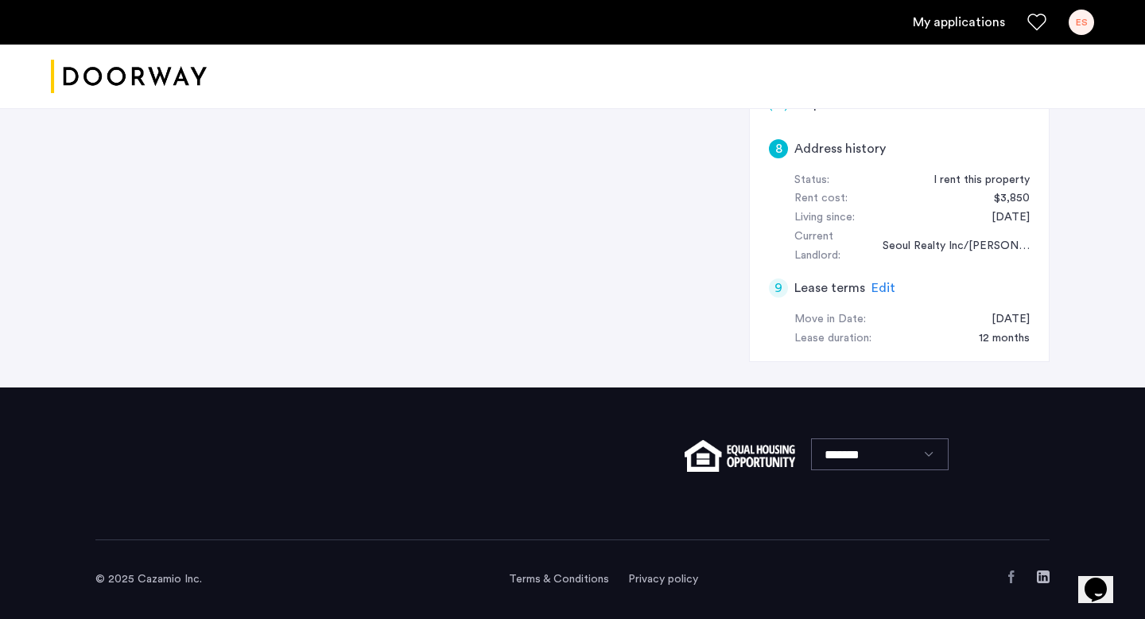
scroll to position [0, 0]
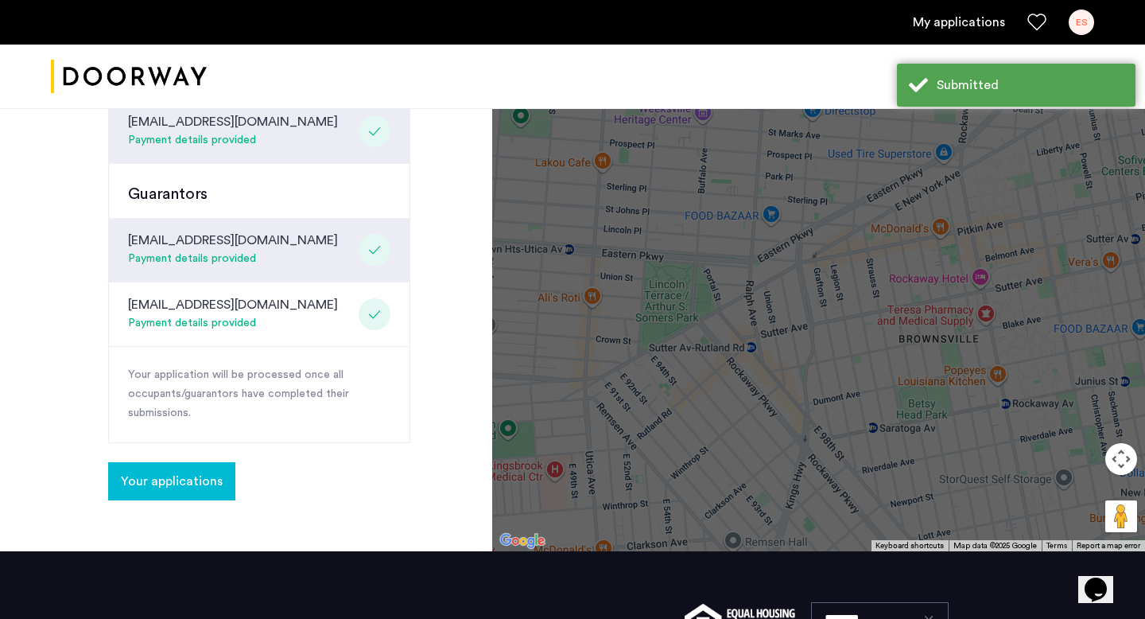
scroll to position [518, 0]
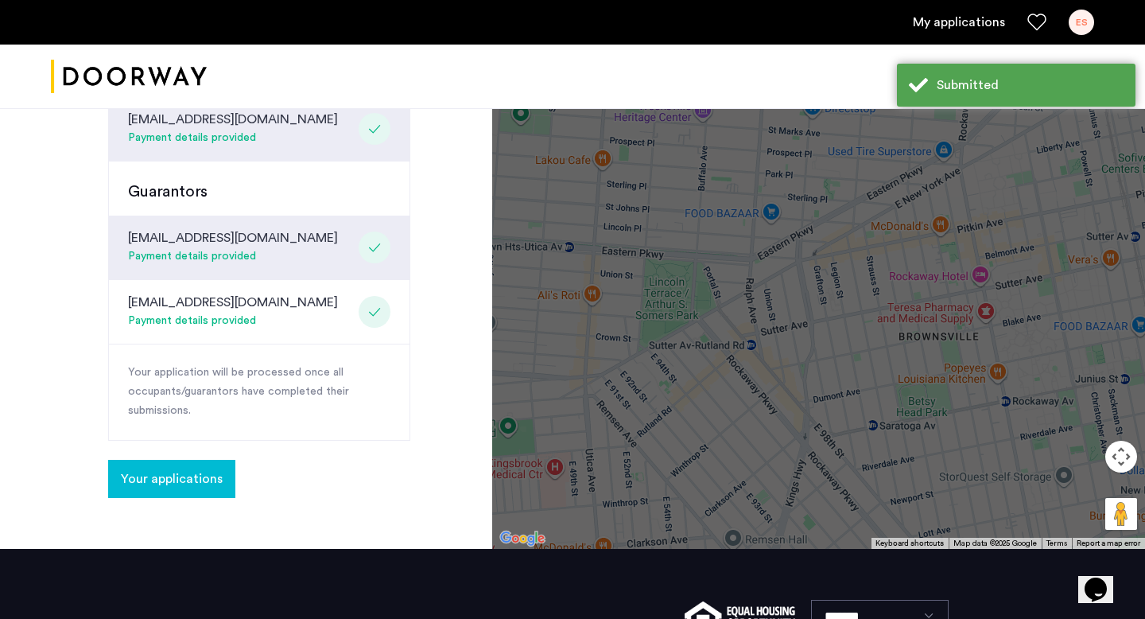
click at [182, 491] on button "Your applications" at bounding box center [171, 479] width 127 height 38
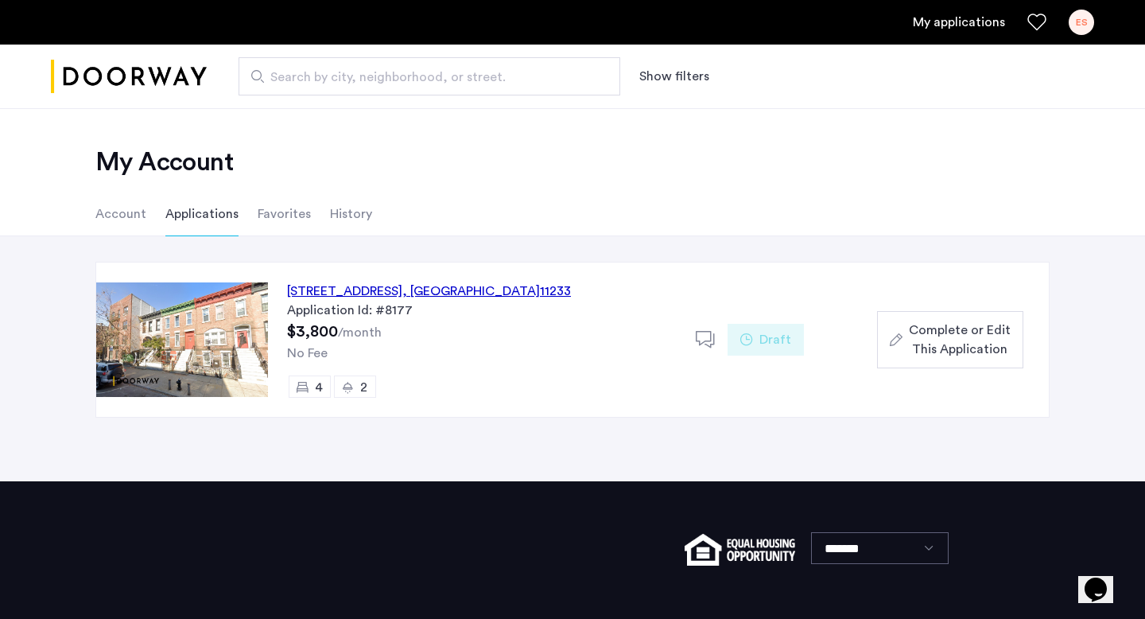
click at [972, 331] on span "Complete or Edit This Application" at bounding box center [960, 339] width 102 height 38
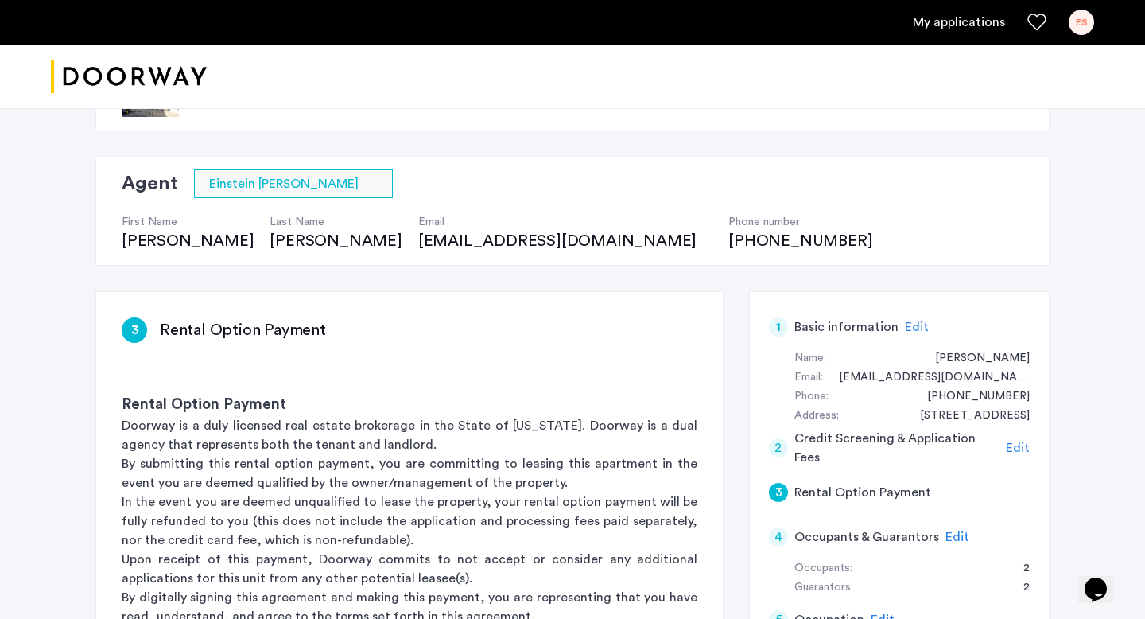
scroll to position [67, 0]
click at [909, 328] on span "Edit" at bounding box center [917, 328] width 24 height 13
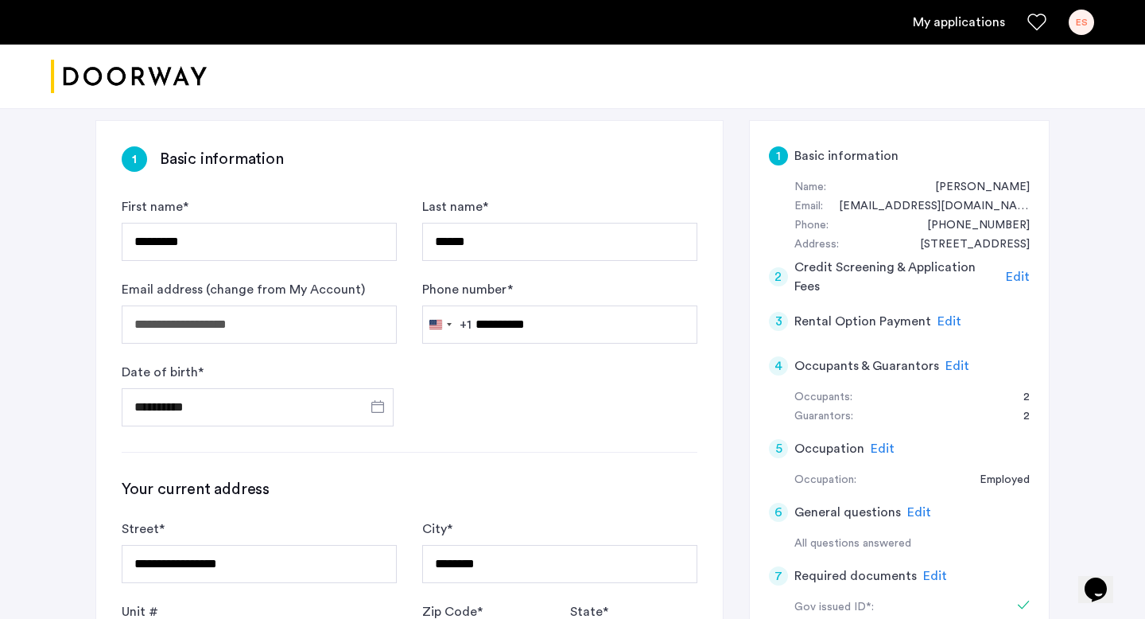
scroll to position [239, 0]
click at [1016, 279] on span "Edit" at bounding box center [1018, 277] width 24 height 13
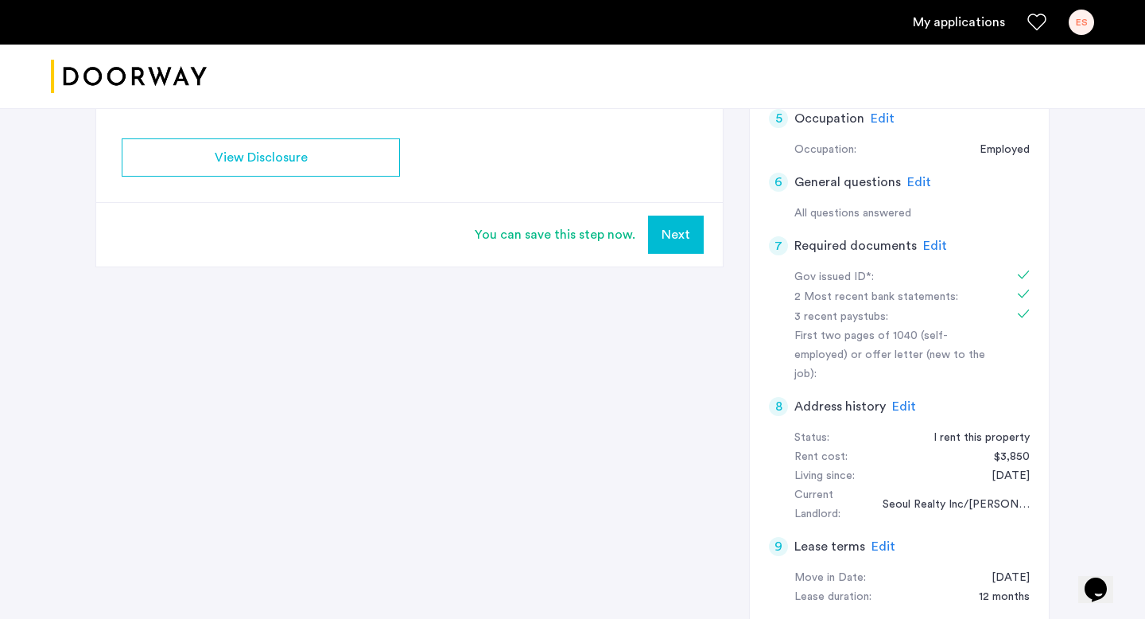
scroll to position [568, 0]
click at [908, 184] on span "Edit" at bounding box center [919, 183] width 24 height 13
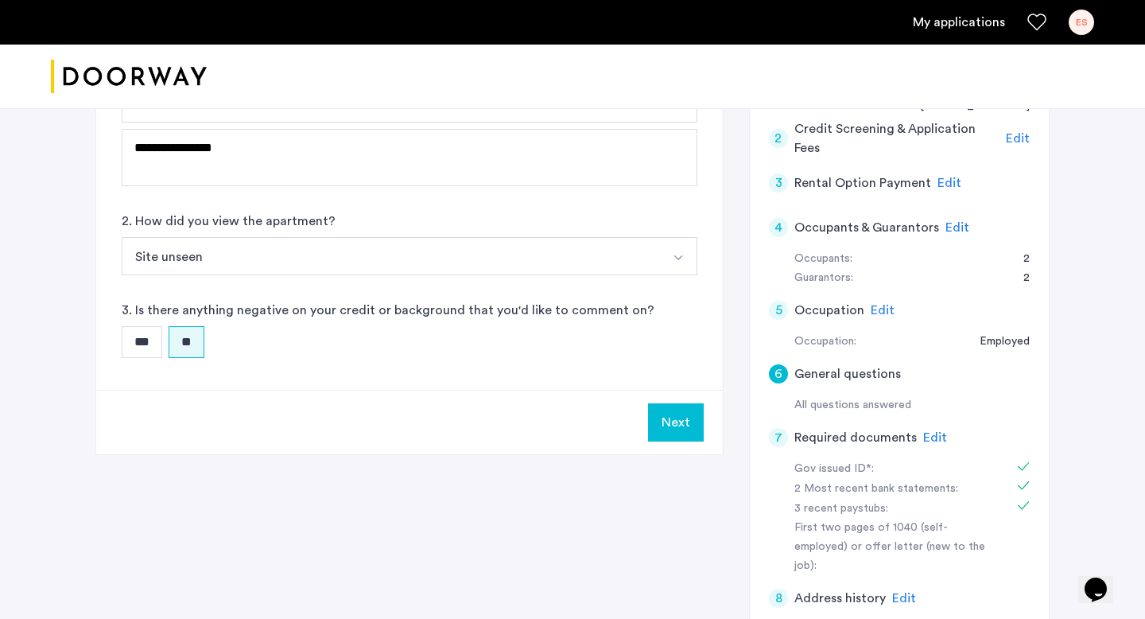
scroll to position [380, 0]
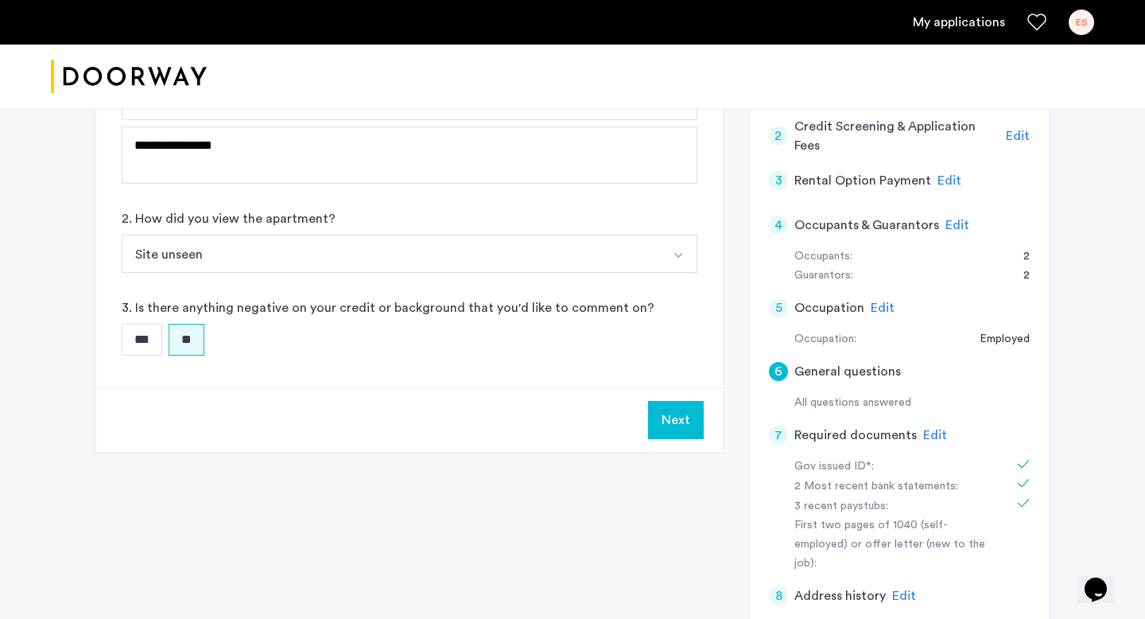
click at [945, 182] on span "Edit" at bounding box center [949, 180] width 24 height 13
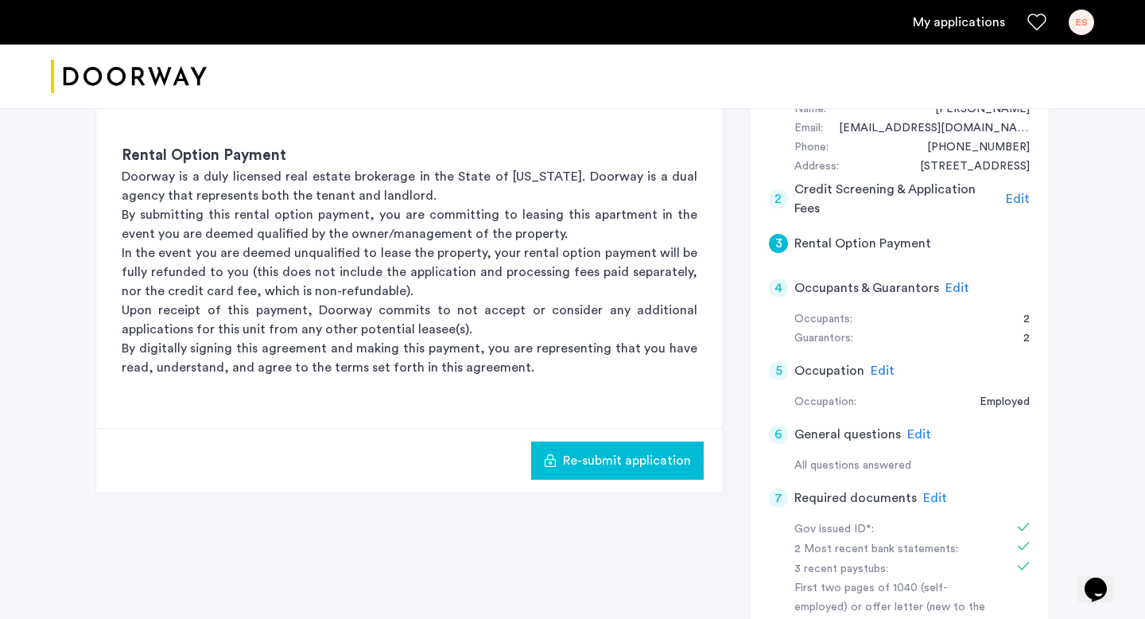
scroll to position [362, 0]
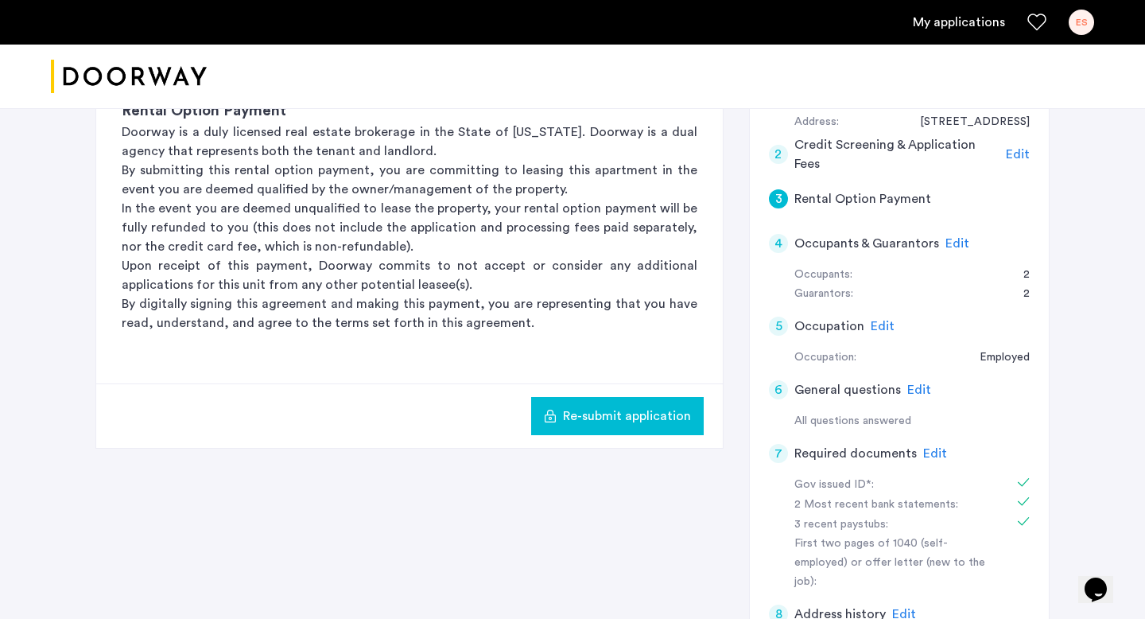
click at [959, 244] on span "Edit" at bounding box center [957, 243] width 24 height 13
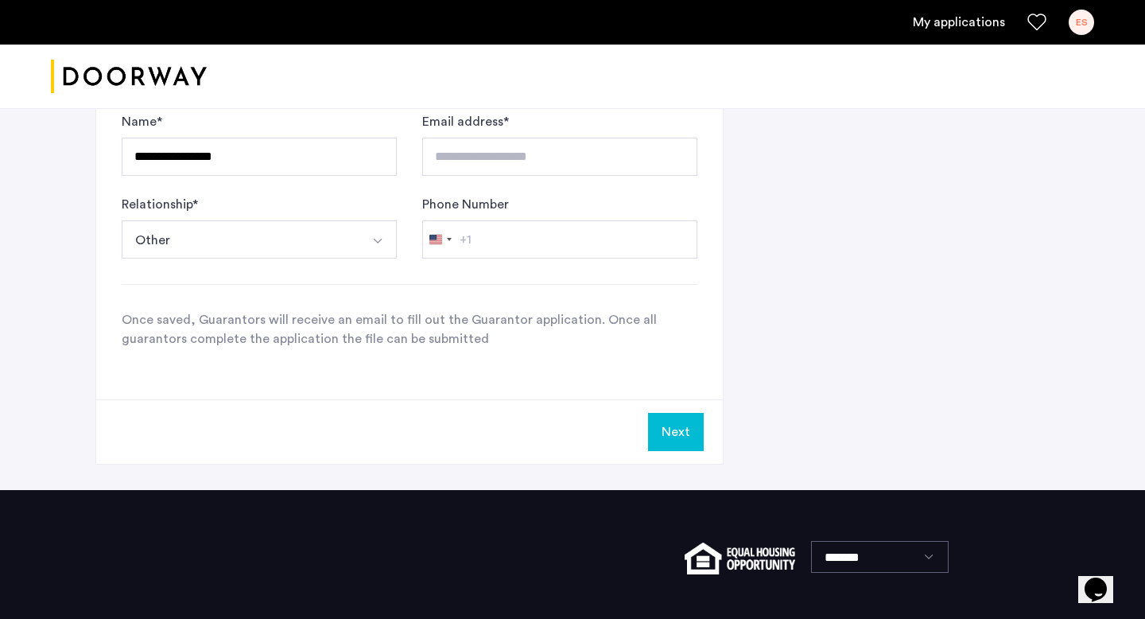
scroll to position [1119, 0]
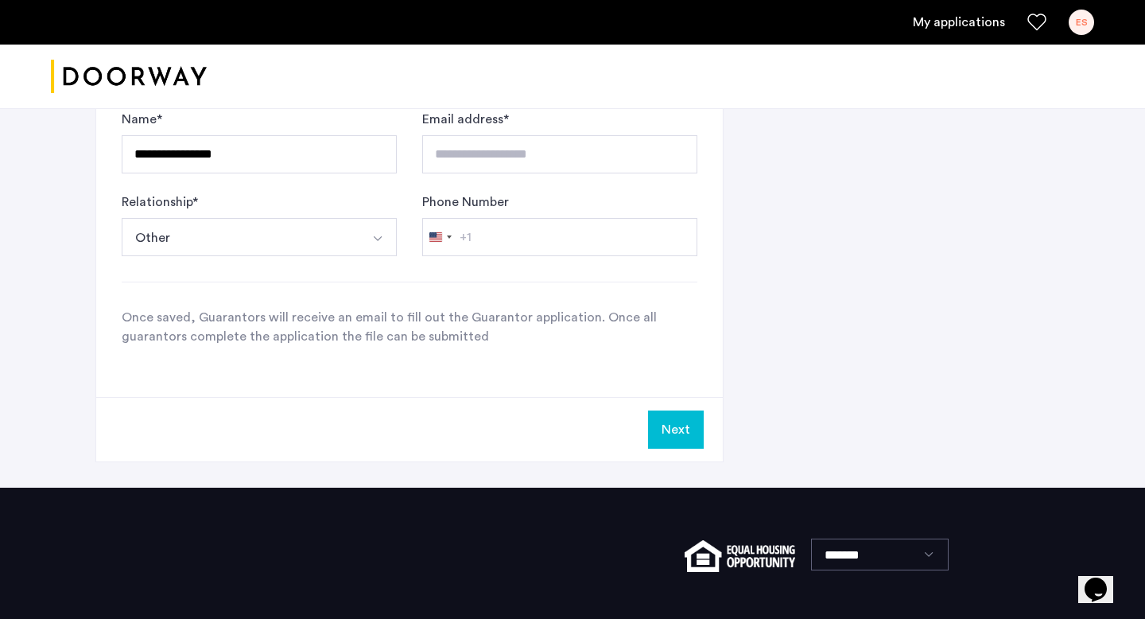
click at [668, 433] on button "Next" at bounding box center [676, 429] width 56 height 38
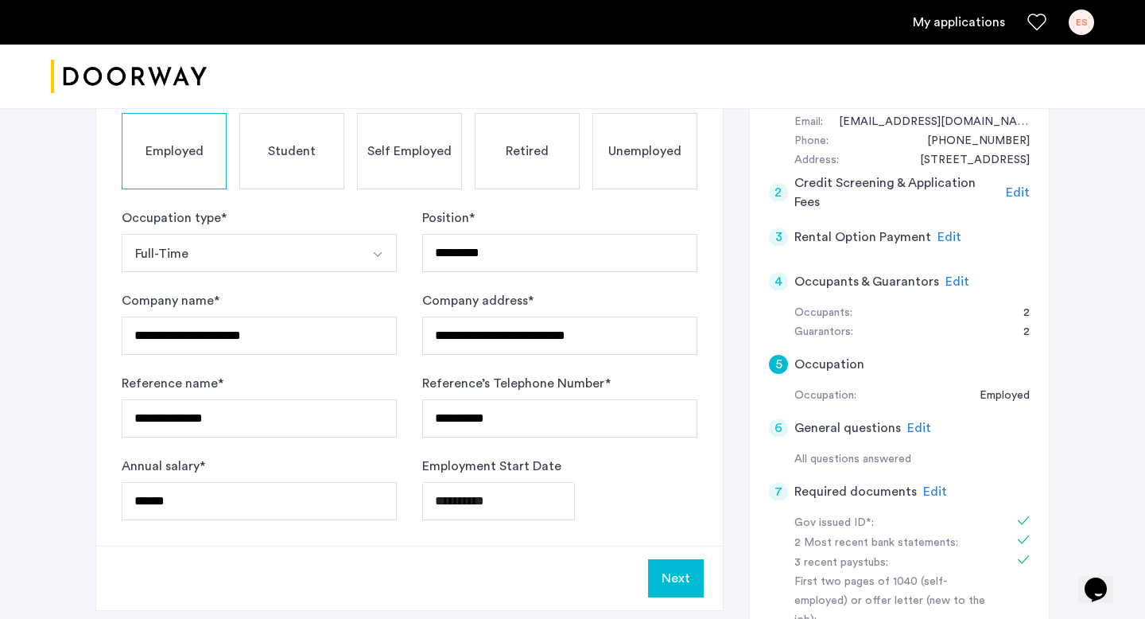
scroll to position [324, 0]
click at [1016, 195] on span "Edit" at bounding box center [1018, 191] width 24 height 13
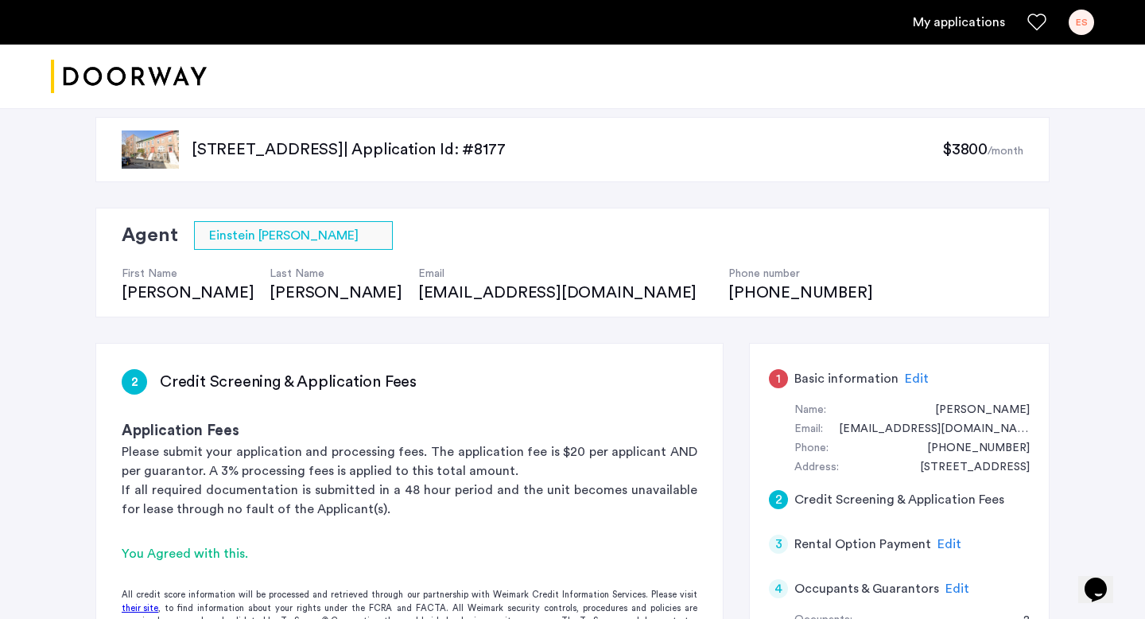
scroll to position [0, 0]
